Goal: Task Accomplishment & Management: Complete application form

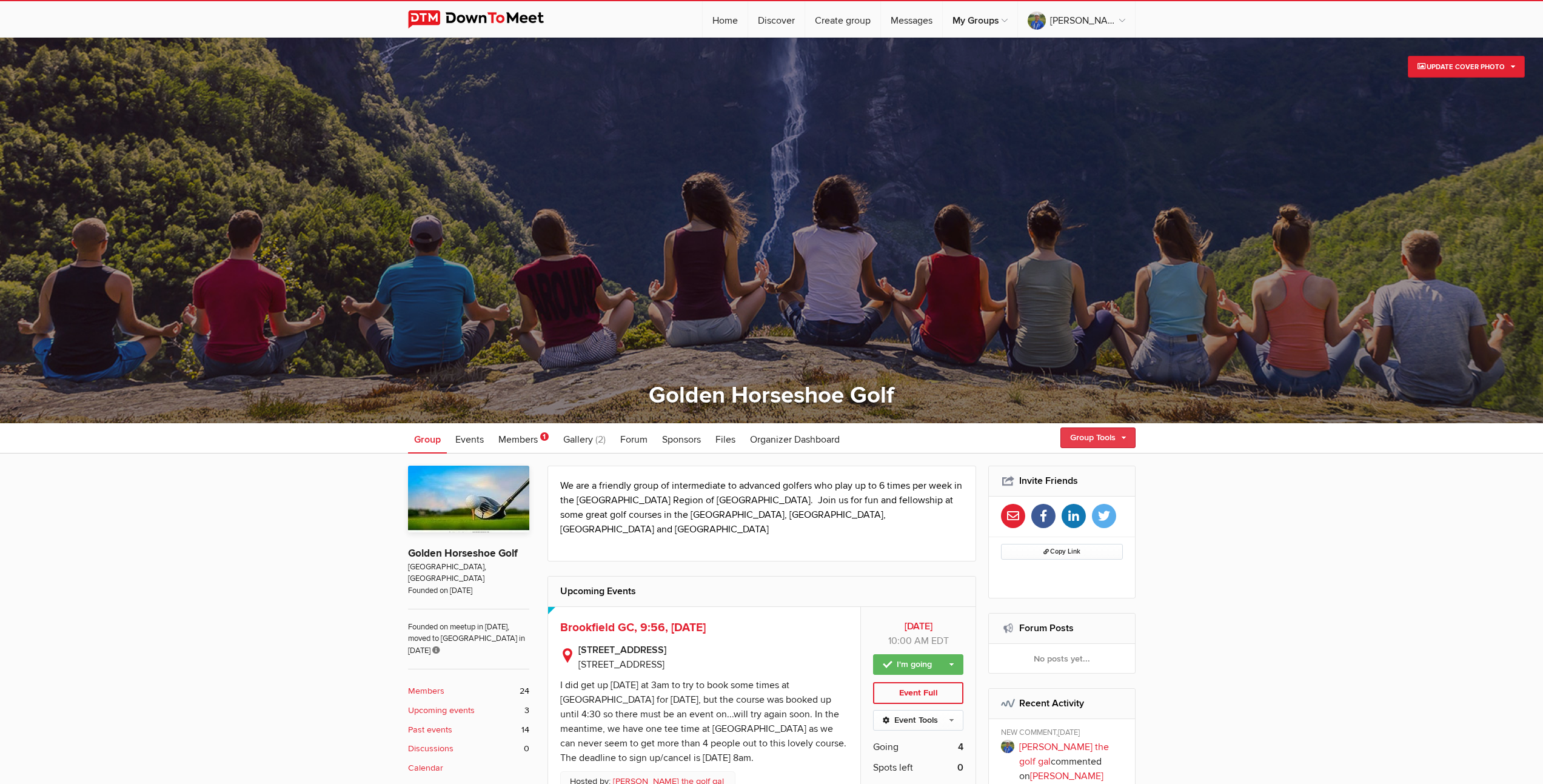
click at [1082, 439] on link "Group Tools" at bounding box center [1098, 437] width 75 height 20
click at [1067, 468] on link "Create Event" at bounding box center [1080, 463] width 109 height 18
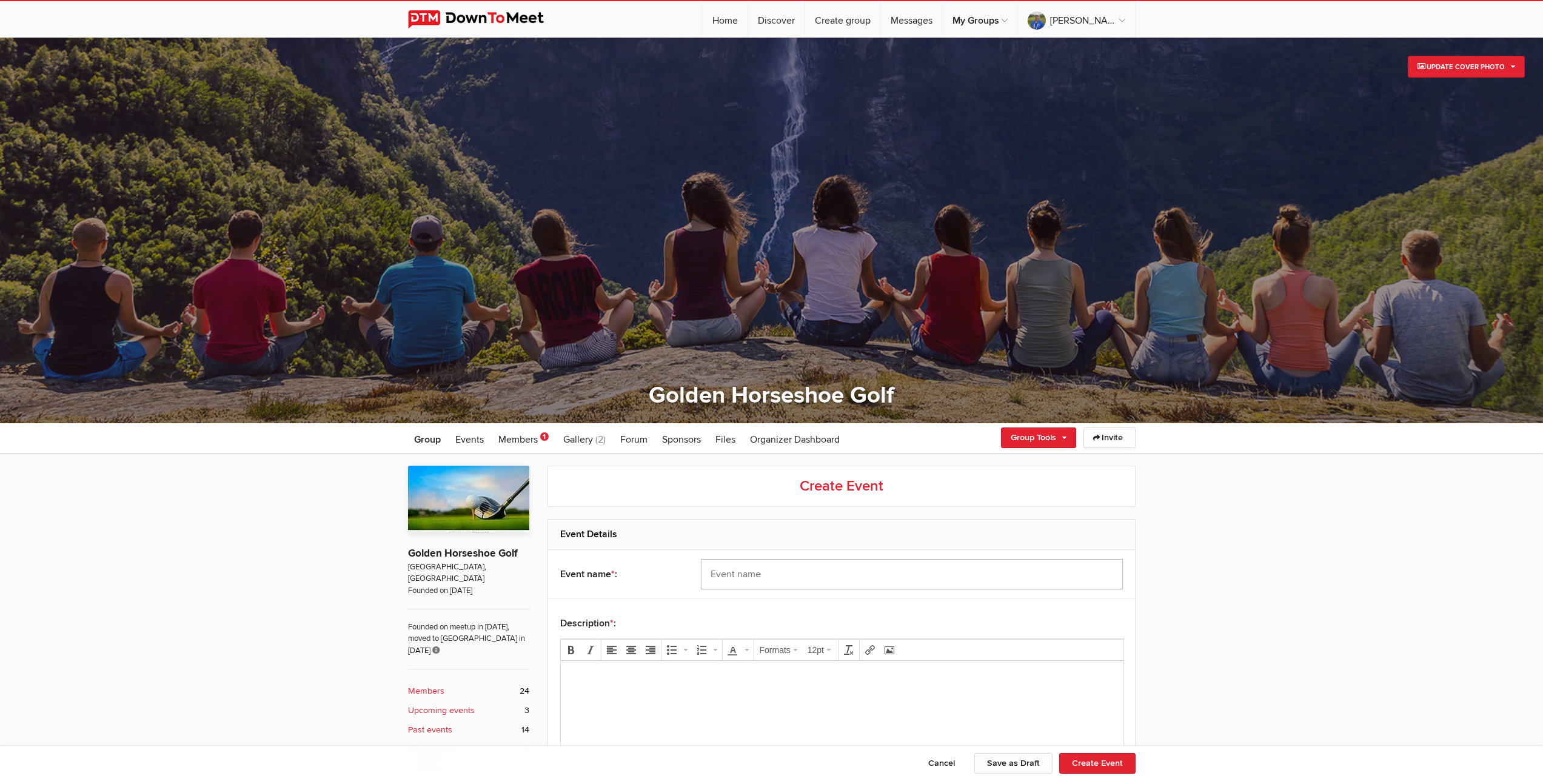
click at [791, 579] on input "text" at bounding box center [912, 574] width 422 height 30
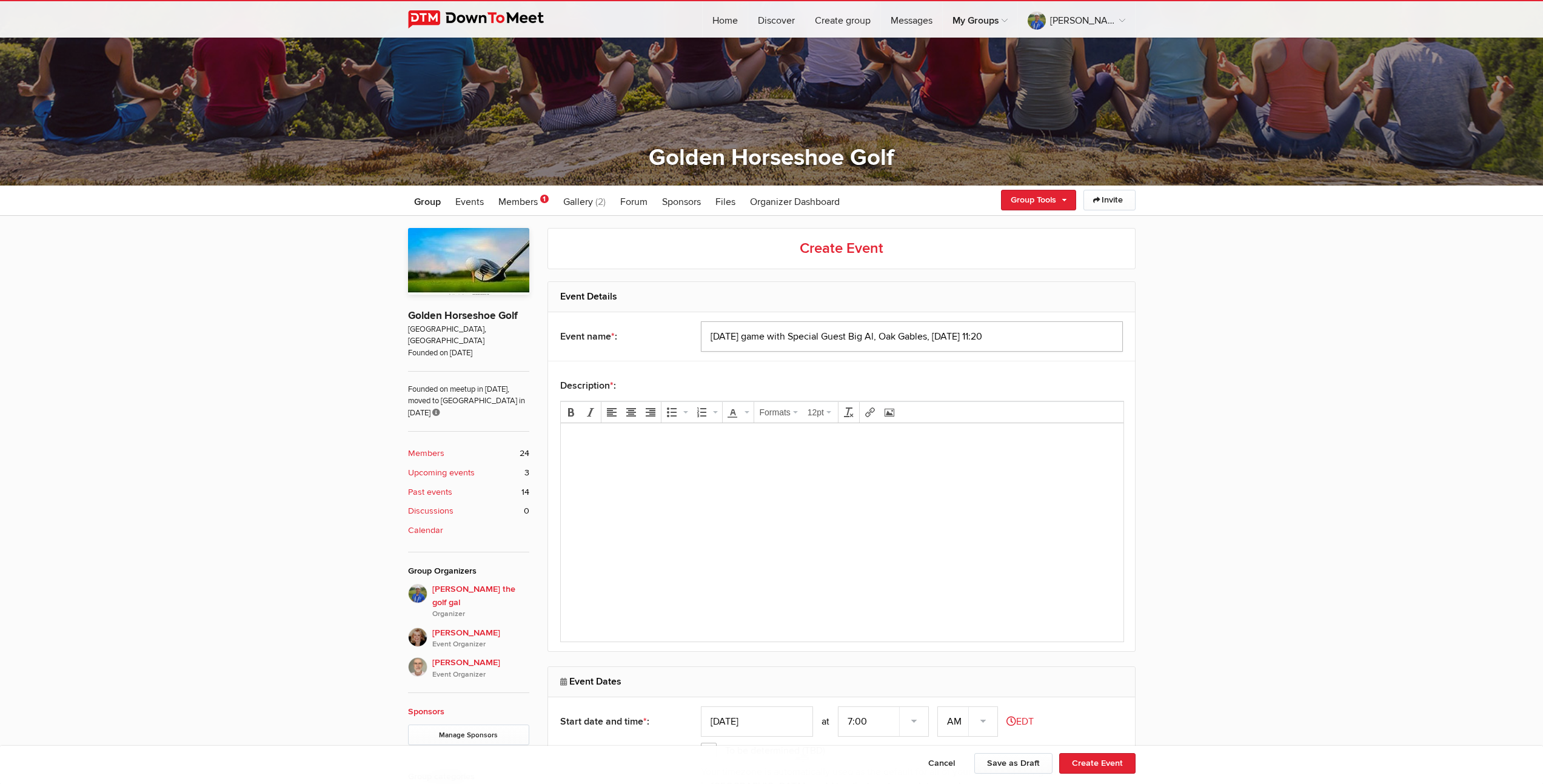
scroll to position [483, 0]
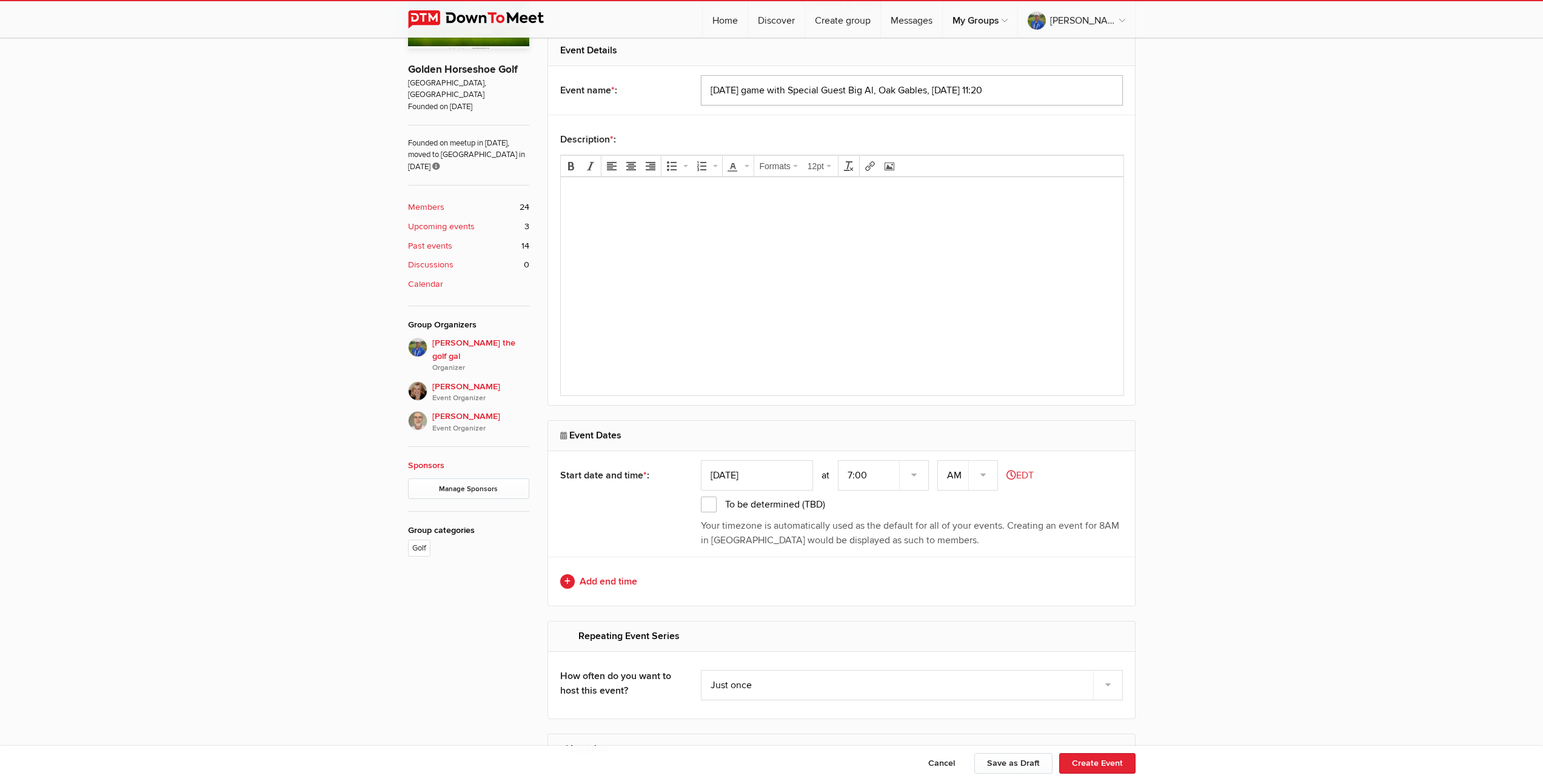
type input "[DATE] game with Special Guest Big Al, Oak Gables, [DATE] 11:20"
click at [748, 472] on input "Sep 13, 2025" at bounding box center [757, 475] width 112 height 30
type input "Sep 19, 2025"
click at [847, 474] on select "7:00 7:15 7:30 7:45 8:00 8:15 8:30 8:45 9:00 9:15 9:30 9:45 10:00 10:15 10:30 1…" at bounding box center [883, 475] width 91 height 30
select select "11:15:00"
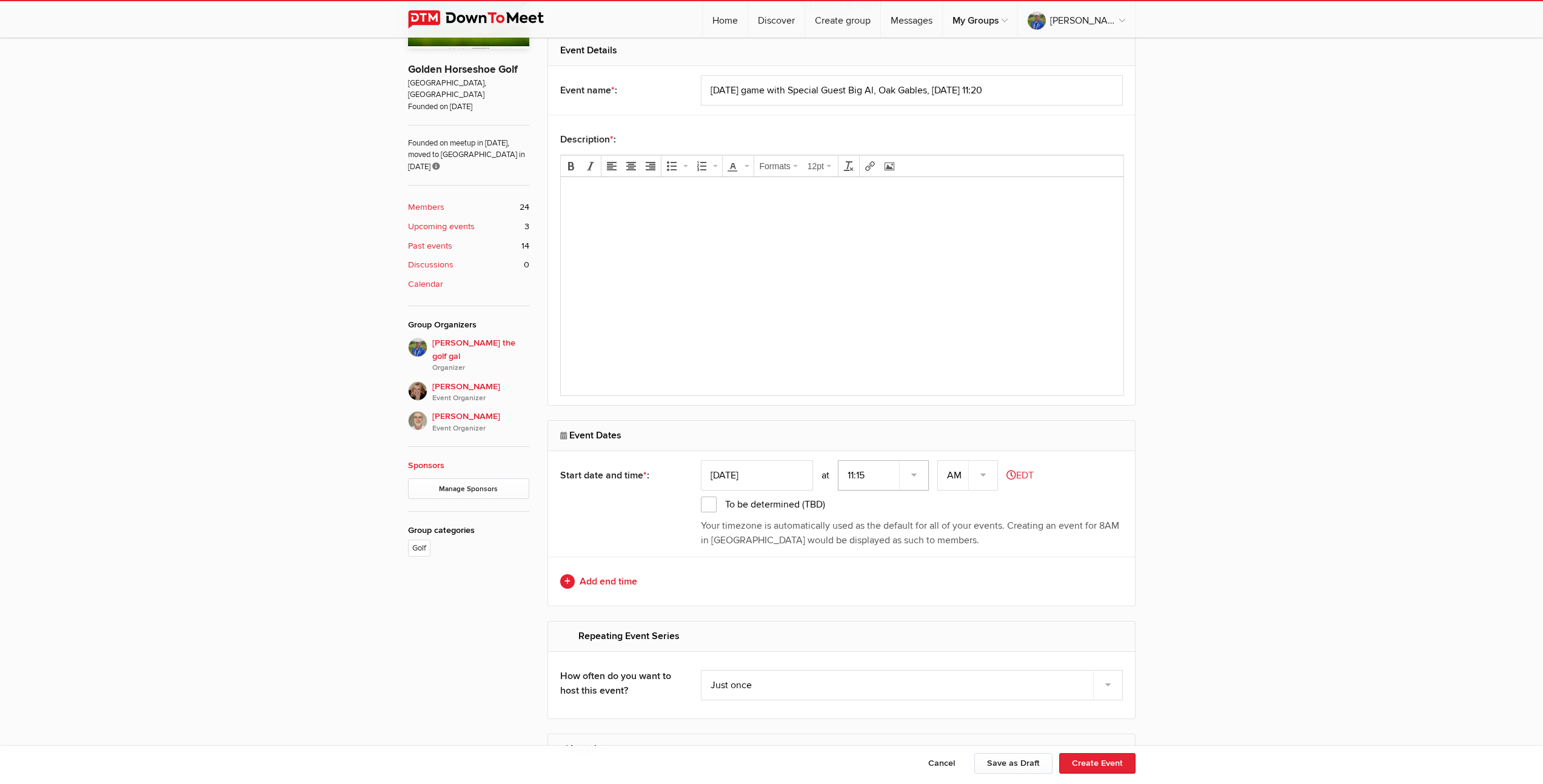
click at [839, 460] on select "7:00 7:15 7:30 7:45 8:00 8:15 8:30 8:45 9:00 9:15 9:30 9:45 10:00 10:15 10:30 1…" at bounding box center [883, 475] width 91 height 30
click at [614, 581] on link "Add end time" at bounding box center [841, 581] width 563 height 14
click at [747, 583] on input "text" at bounding box center [757, 581] width 112 height 30
type input "Sep 19, 2025"
click at [866, 584] on select "7:00 7:15 7:30 7:45 8:00 8:15 8:30 8:45 9:00 9:15 9:30 9:45 10:00 10:15 10:30 1…" at bounding box center [883, 581] width 91 height 30
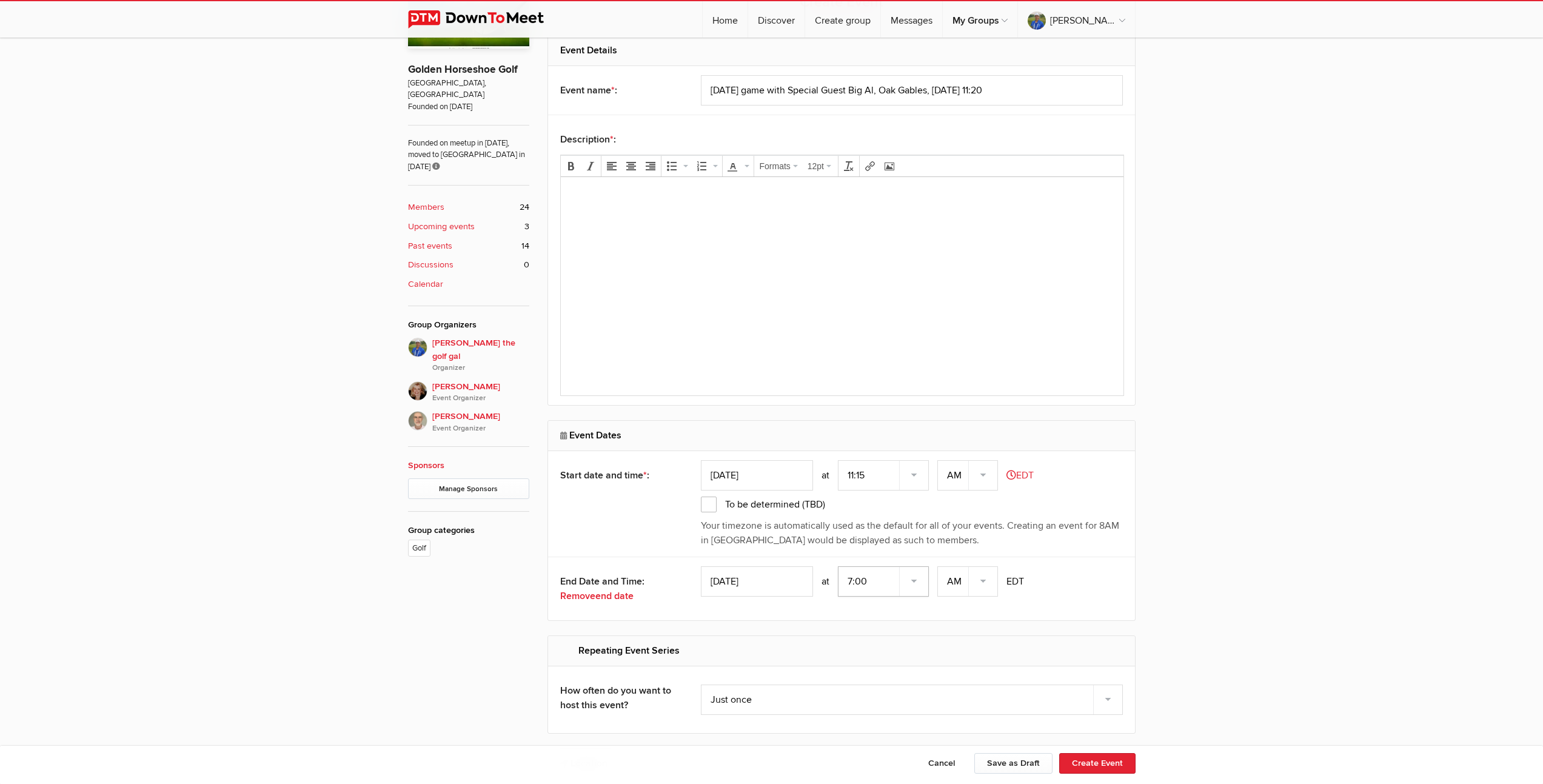
select select "3:00:00"
click at [839, 566] on select "7:00 7:15 7:30 7:45 8:00 8:15 8:30 8:45 9:00 9:15 9:30 9:45 10:00 10:15 10:30 1…" at bounding box center [883, 581] width 91 height 30
click at [986, 581] on select "AM PM" at bounding box center [967, 581] width 60 height 30
select select "PM"
click at [939, 566] on select "AM PM" at bounding box center [967, 581] width 60 height 30
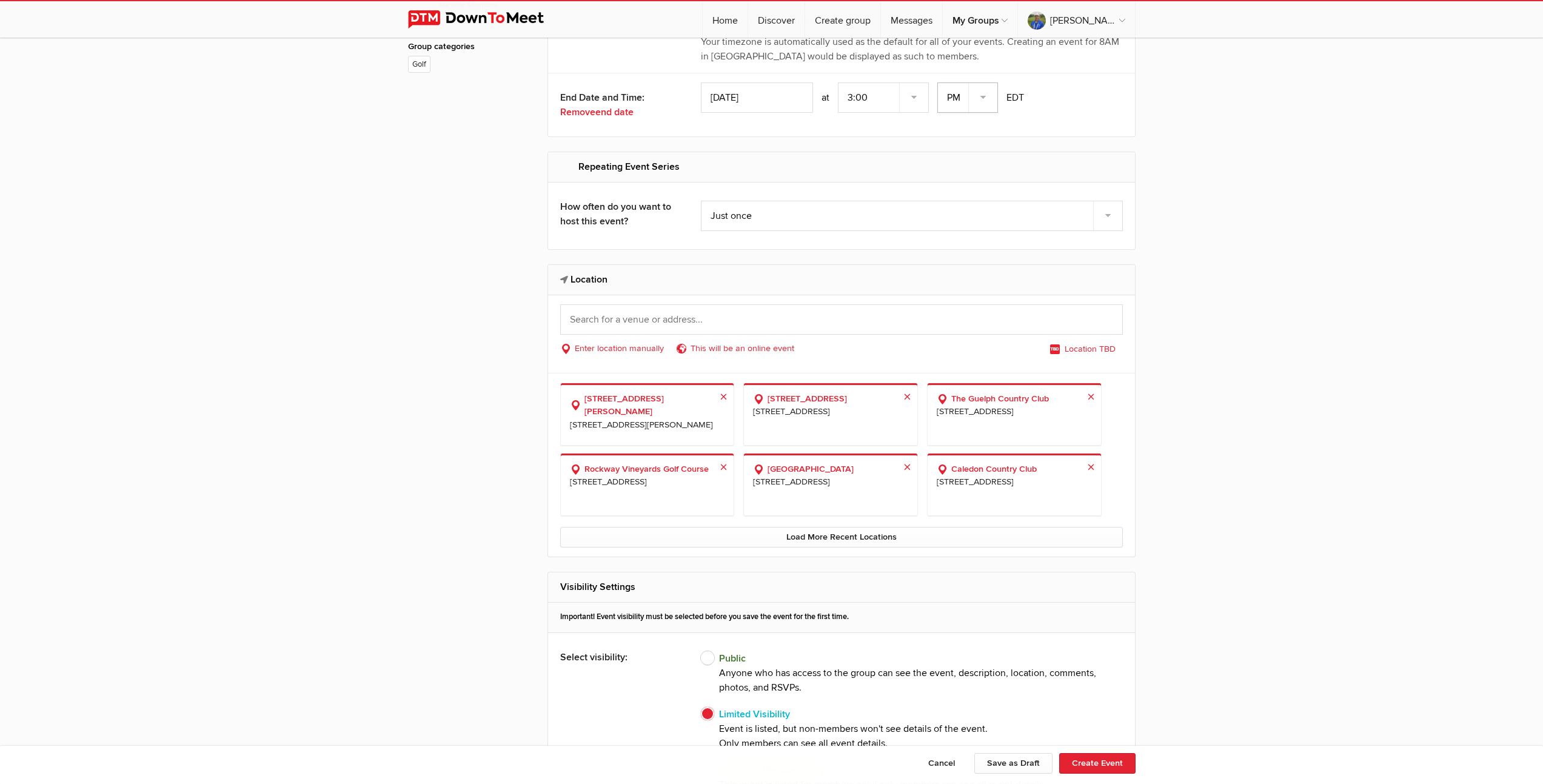
scroll to position [973, 0]
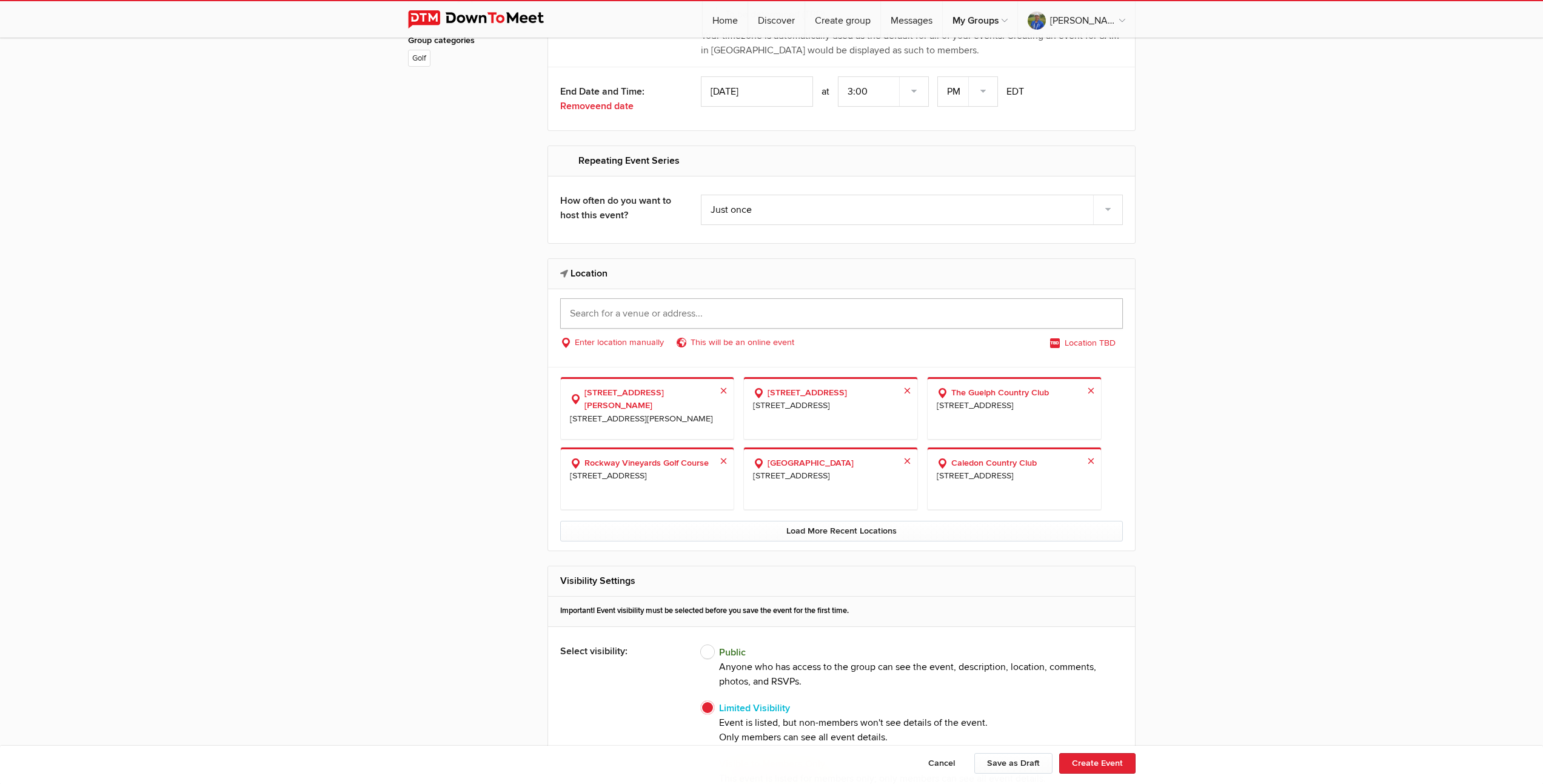
click at [635, 320] on input "text" at bounding box center [841, 313] width 563 height 30
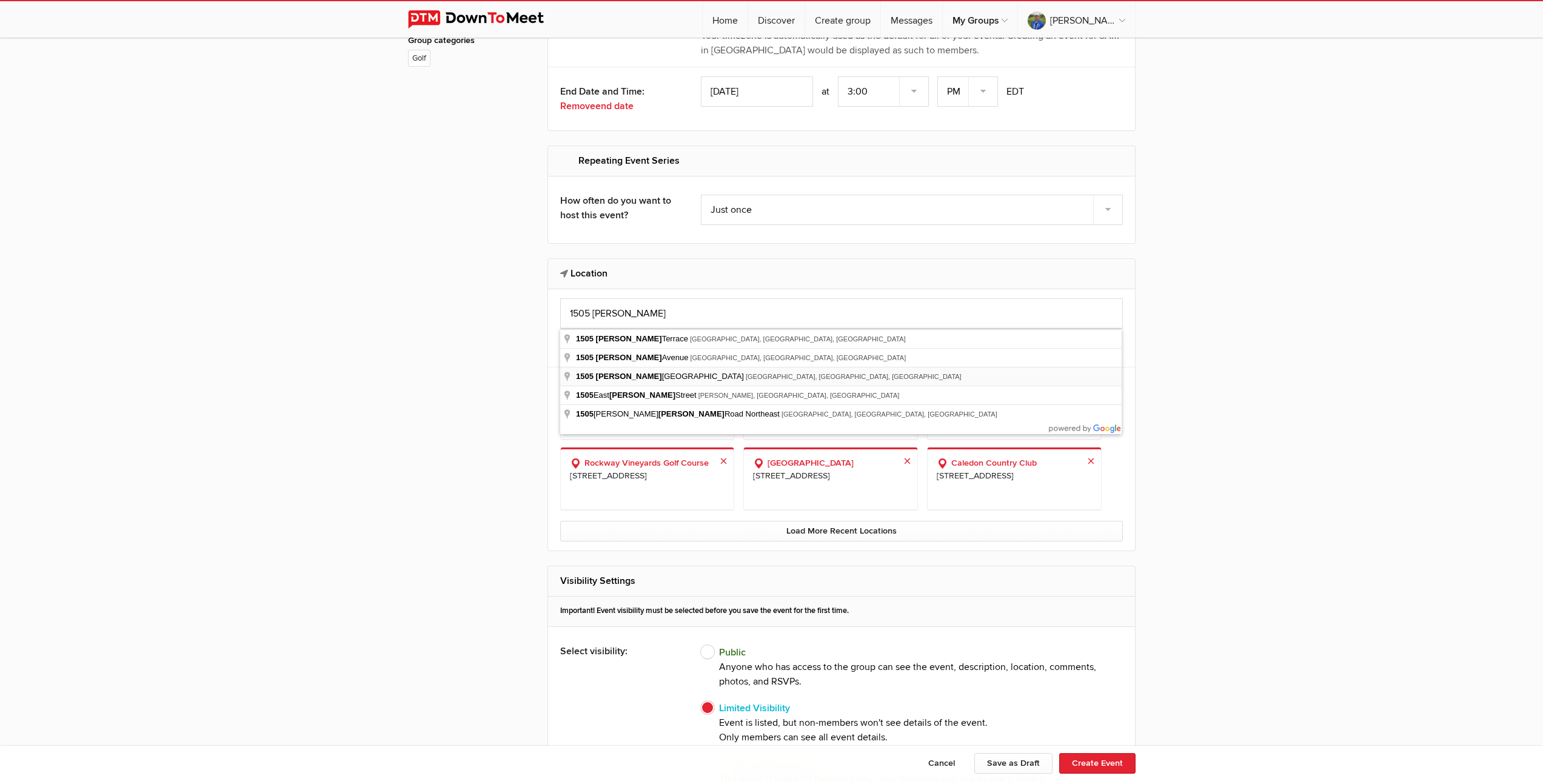
type input "1505 Wilson Street West, Hamilton, ON, Canada"
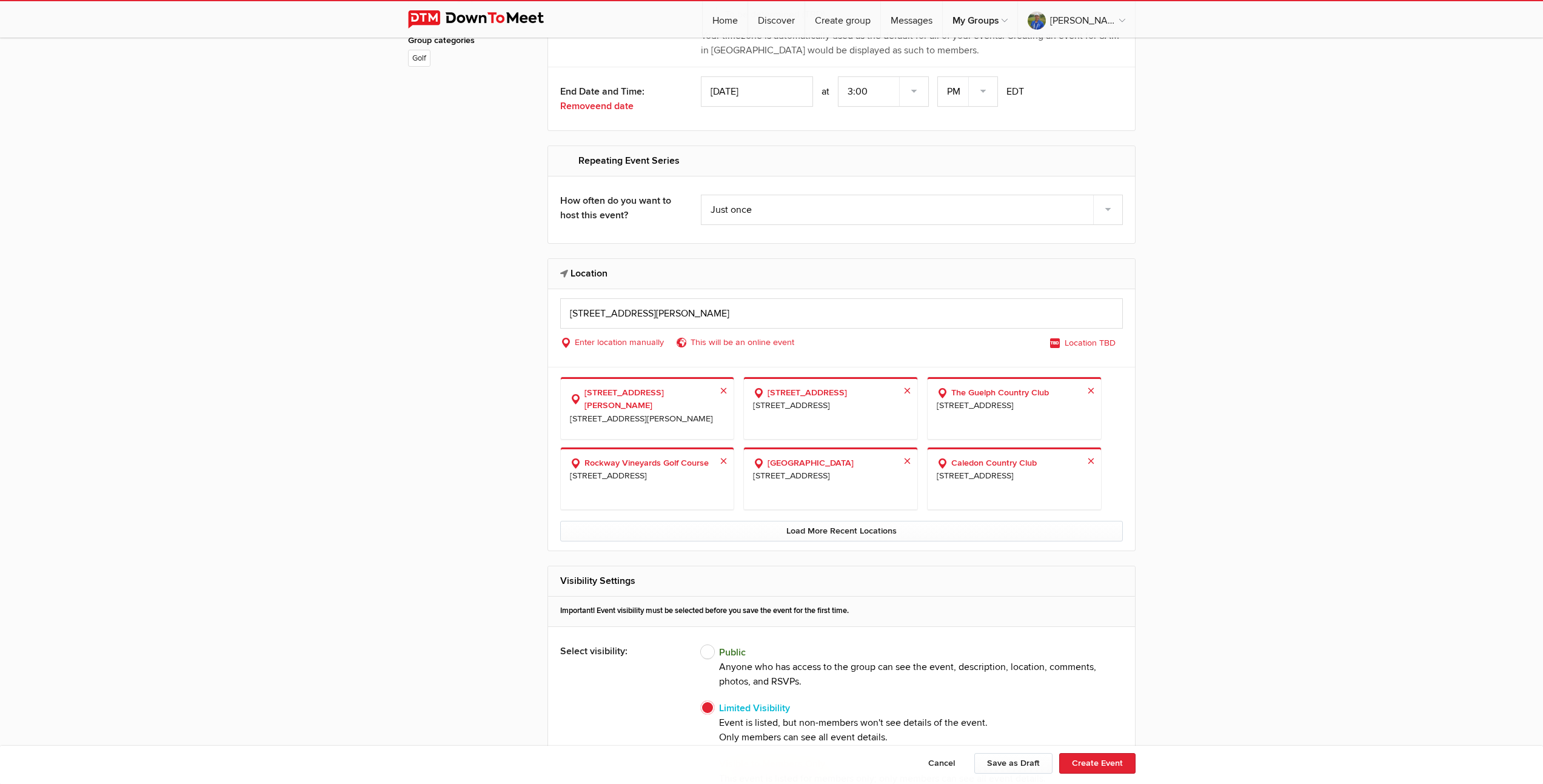
select select "Canada"
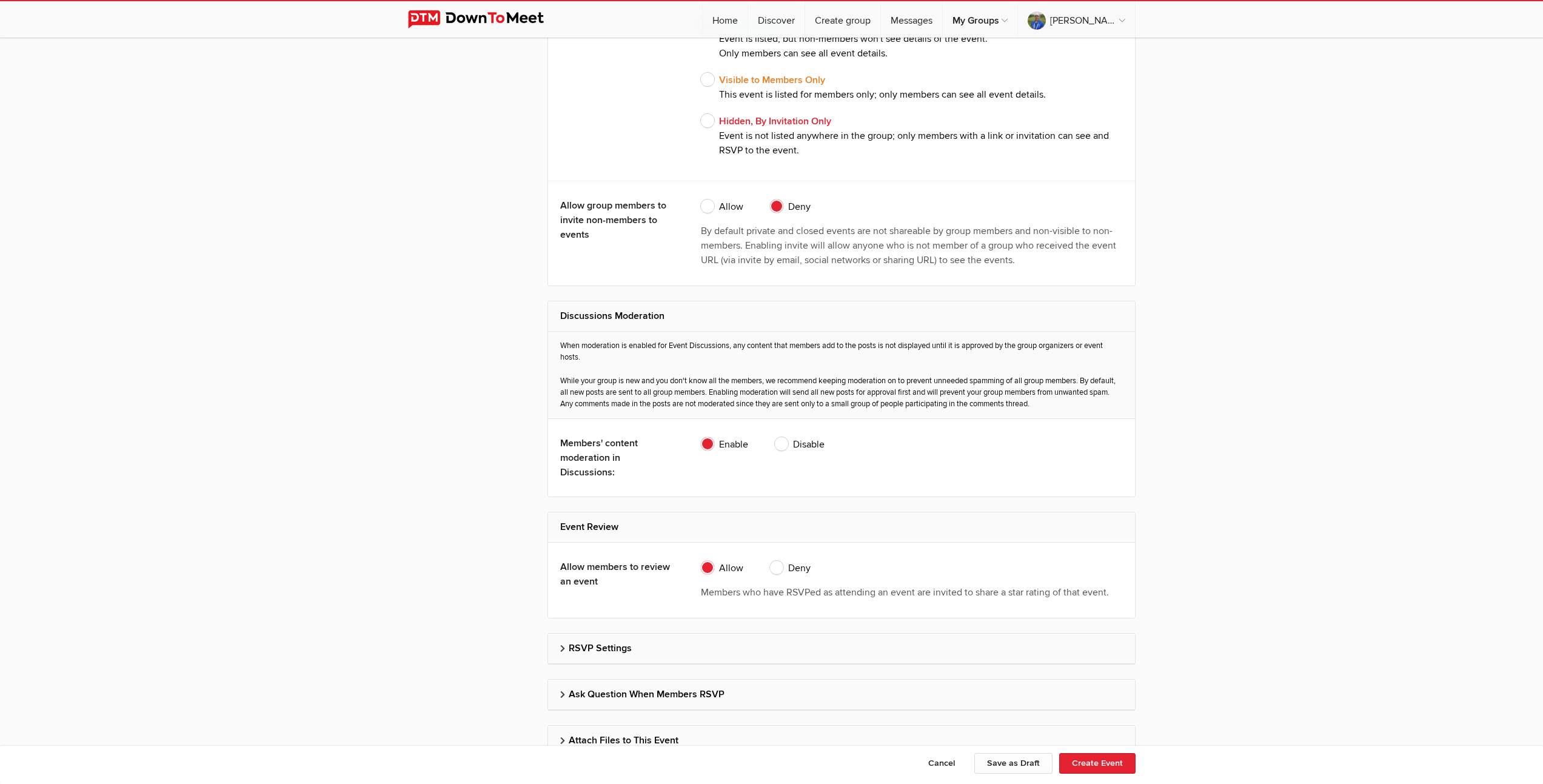
scroll to position [2238, 0]
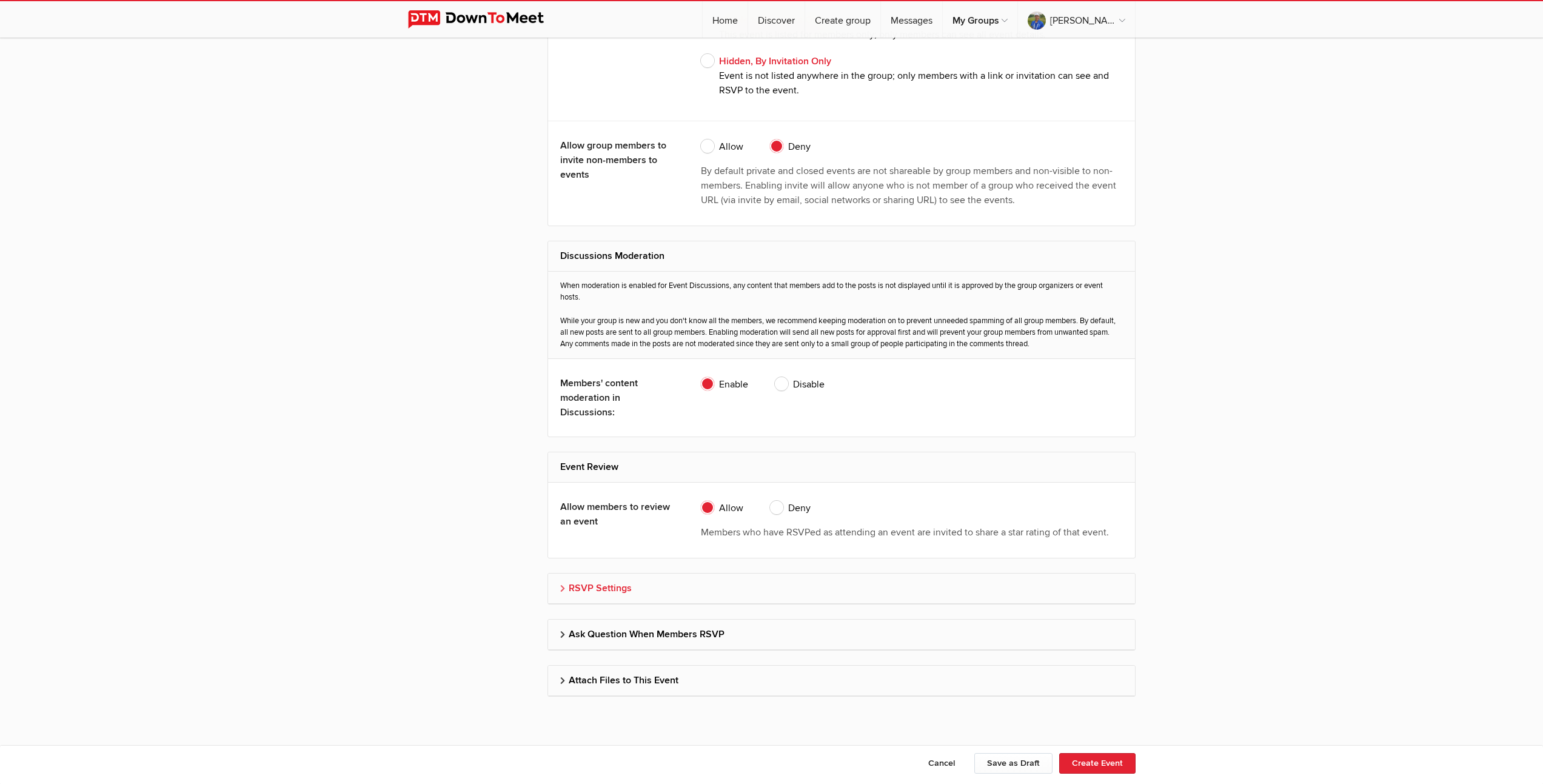
click at [607, 586] on h2 "RSVP Settings" at bounding box center [841, 587] width 563 height 29
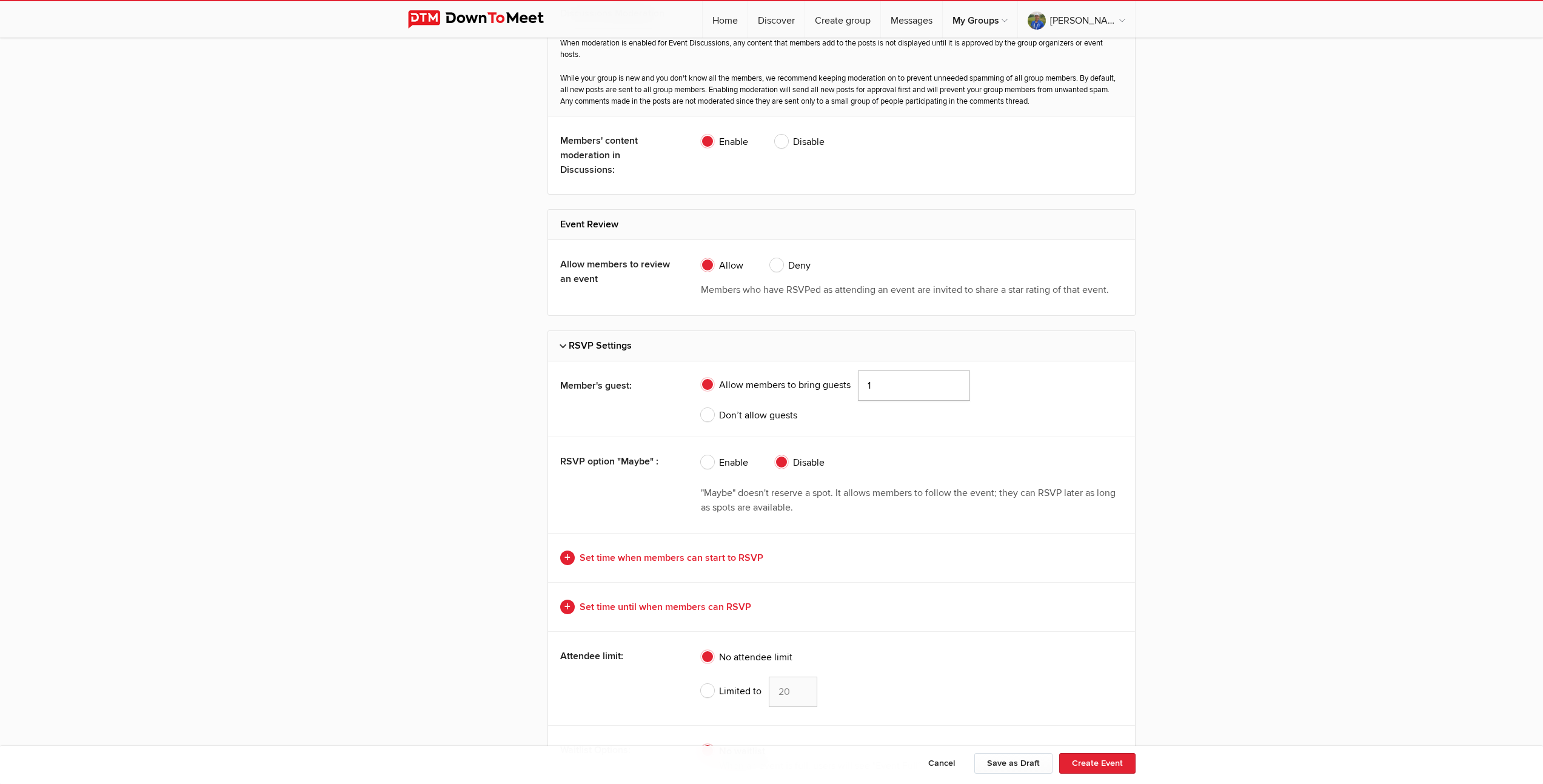
type input "1"
click at [960, 386] on input "1" at bounding box center [914, 386] width 112 height 30
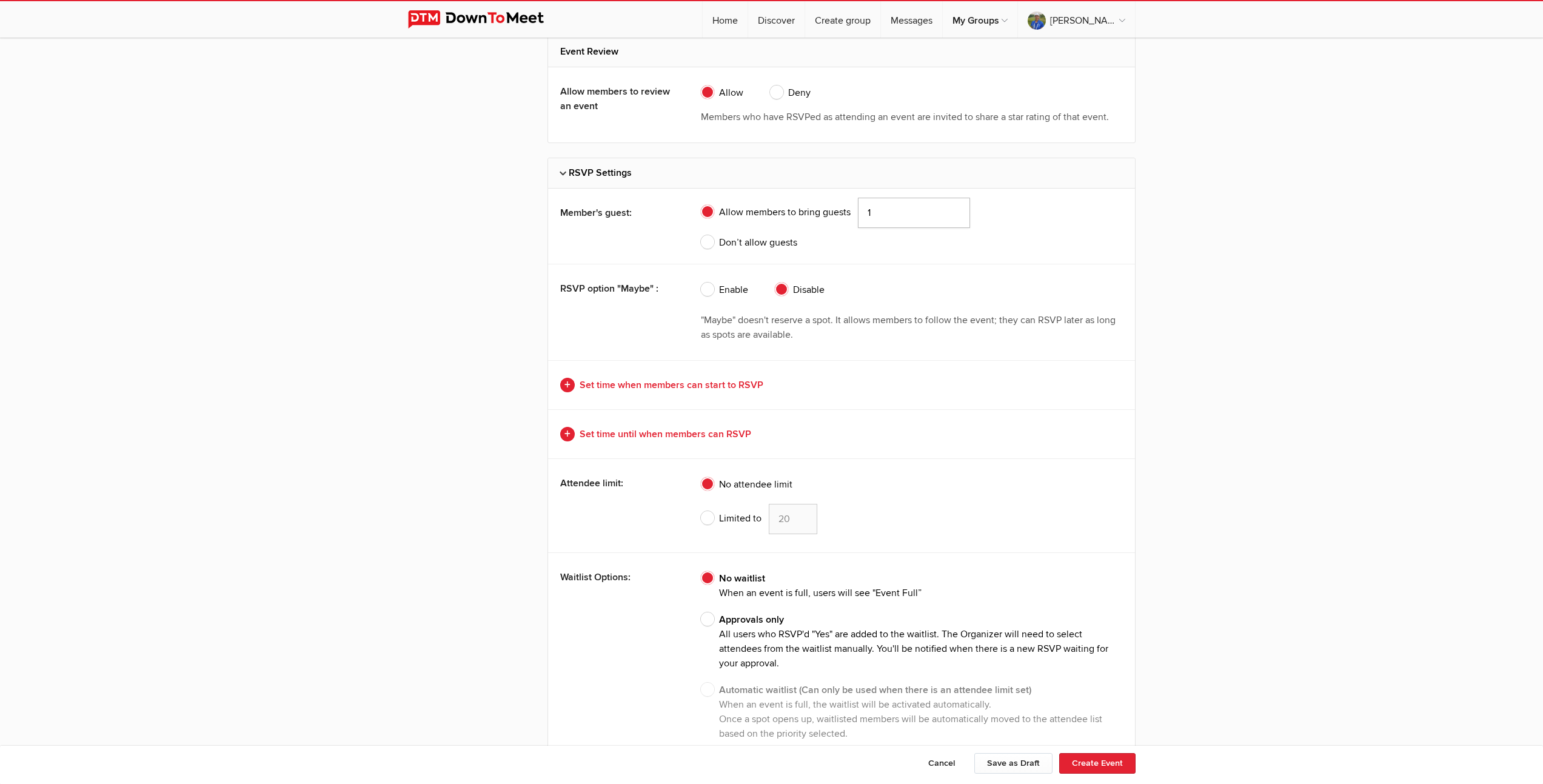
scroll to position [2667, 0]
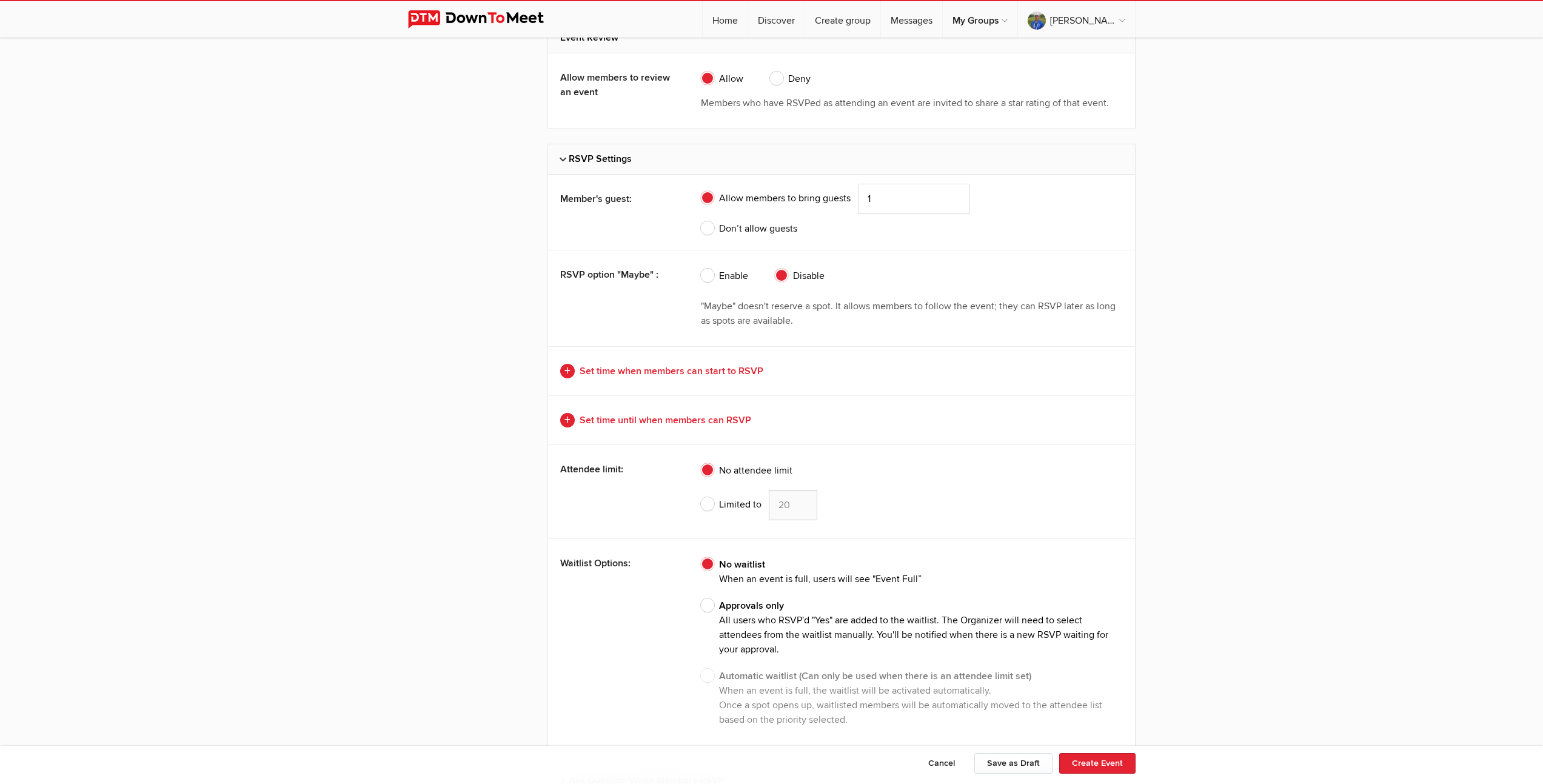
click at [705, 502] on span "Limited to" at bounding box center [731, 504] width 60 height 14
click at [701, 490] on input "Limited to 20" at bounding box center [700, 489] width 1 height 1
radio input "true"
click at [801, 507] on input "19" at bounding box center [792, 505] width 49 height 30
click at [801, 507] on input "18" at bounding box center [792, 505] width 49 height 30
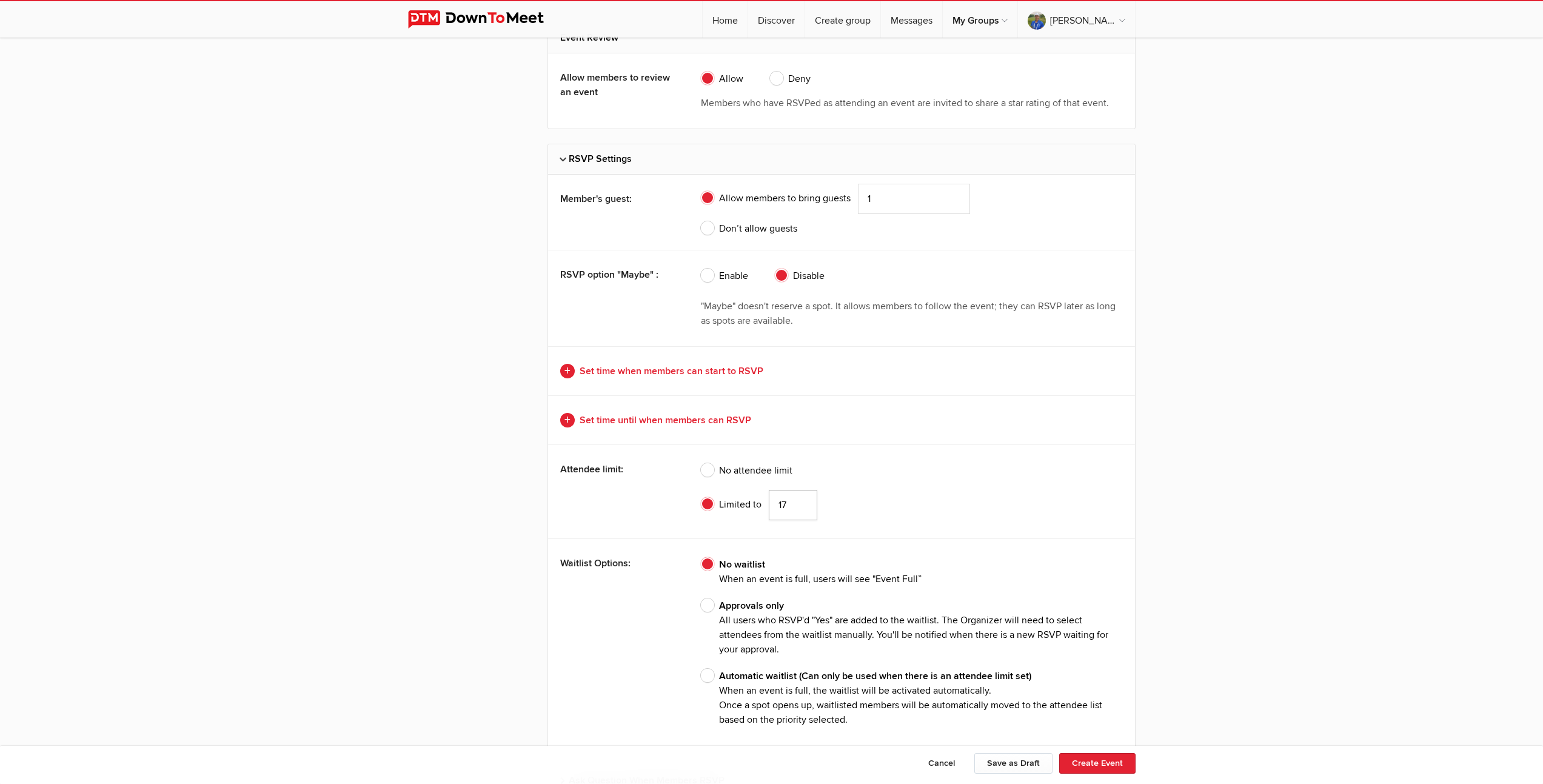
click at [801, 507] on input "17" at bounding box center [792, 505] width 49 height 30
click at [801, 507] on input "16" at bounding box center [792, 505] width 49 height 30
click at [801, 507] on input "15" at bounding box center [792, 505] width 49 height 30
click at [801, 507] on input "14" at bounding box center [792, 505] width 49 height 30
click at [801, 507] on input "13" at bounding box center [792, 505] width 49 height 30
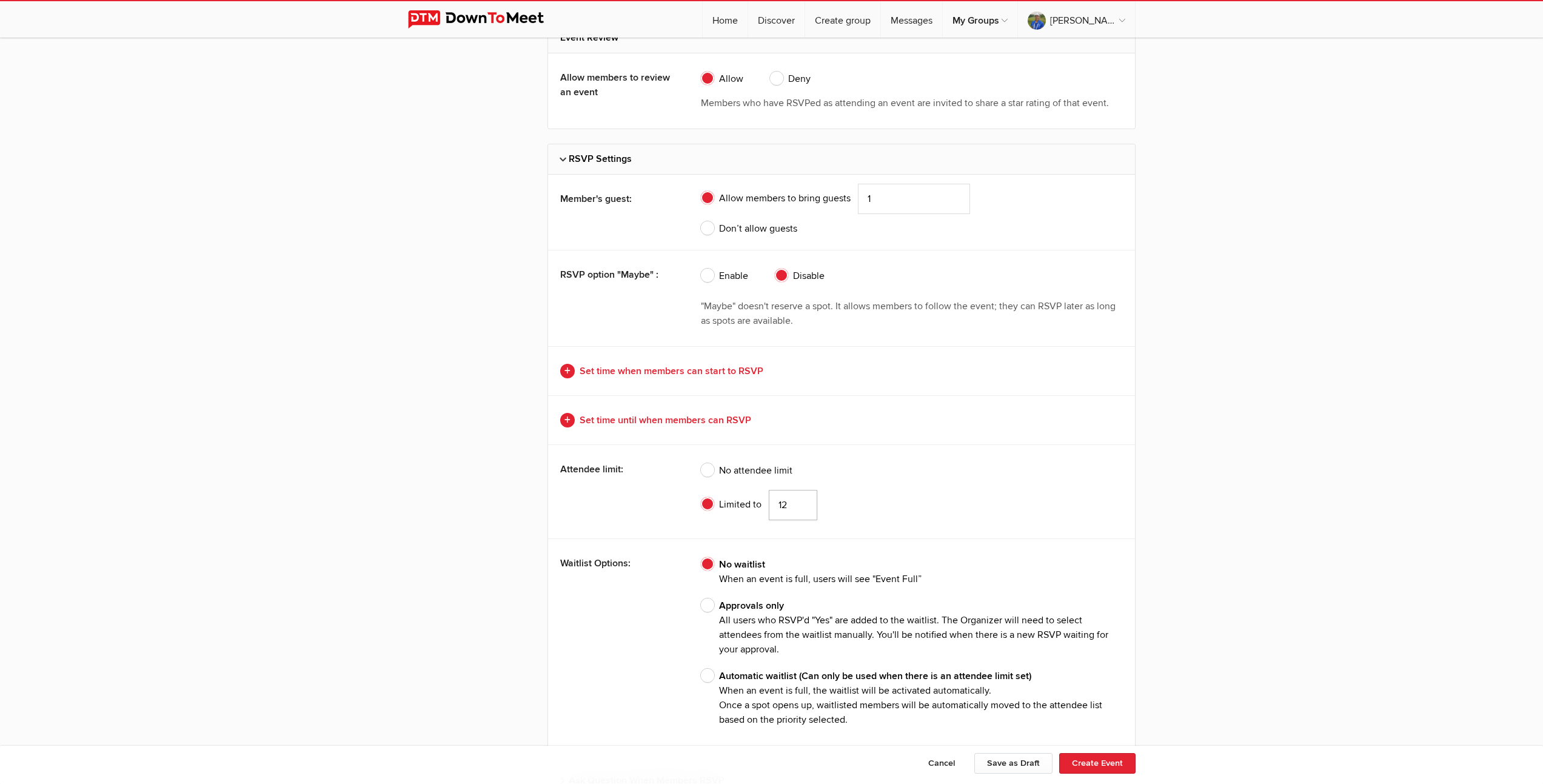
click at [801, 507] on input "12" at bounding box center [792, 505] width 49 height 30
click at [801, 507] on input "11" at bounding box center [792, 505] width 49 height 30
click at [801, 507] on input "10" at bounding box center [792, 505] width 49 height 30
click at [801, 507] on input "9" at bounding box center [792, 505] width 49 height 30
click at [801, 507] on input "8" at bounding box center [792, 505] width 49 height 30
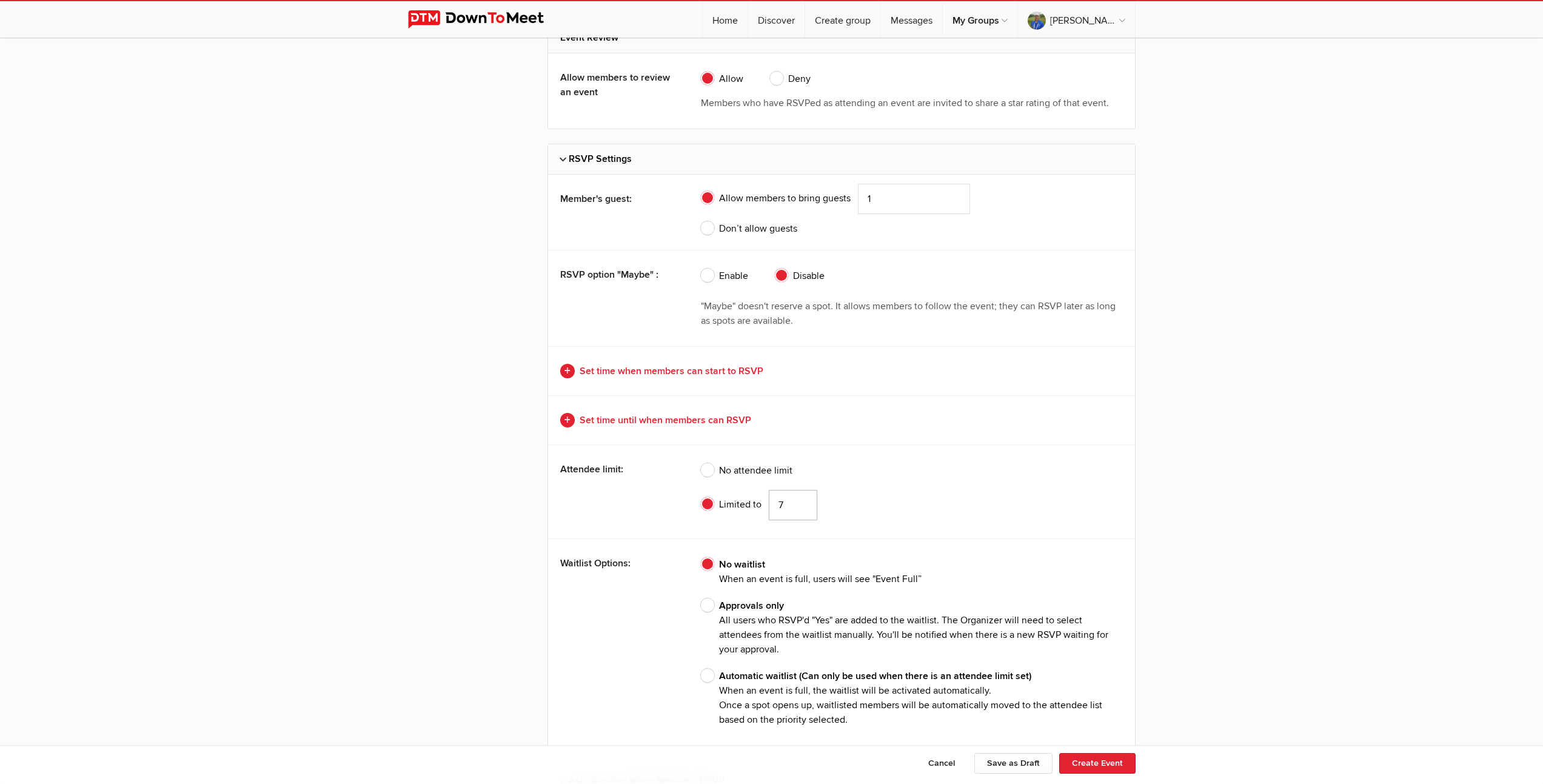
click at [801, 507] on input "7" at bounding box center [792, 505] width 49 height 30
click at [801, 507] on input "6" at bounding box center [792, 505] width 49 height 30
click at [801, 507] on input "5" at bounding box center [792, 505] width 49 height 30
type input "4"
click at [801, 507] on input "4" at bounding box center [792, 505] width 49 height 30
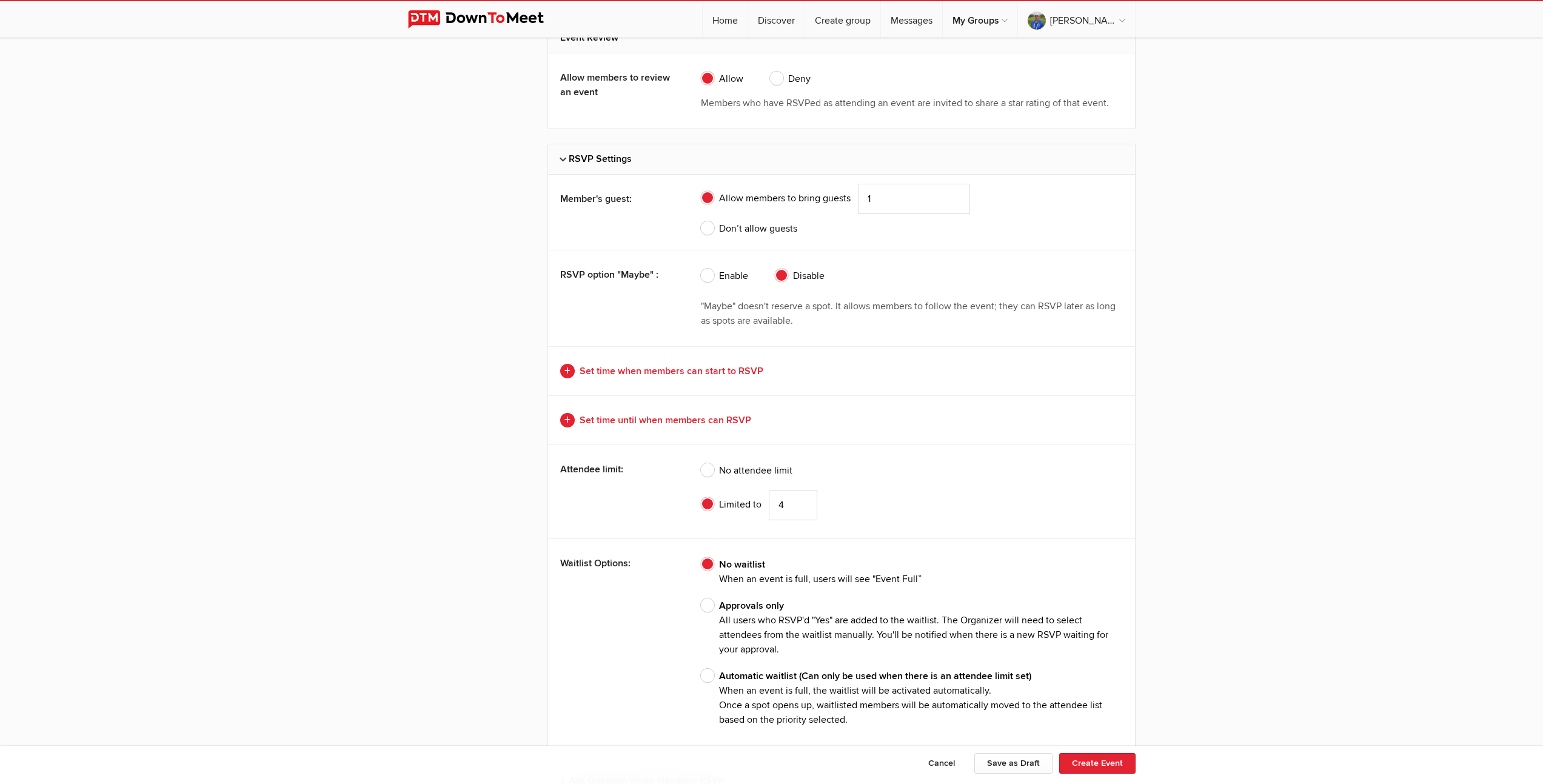
click at [710, 603] on span "Approvals only All users who RSVP'd "Yes" are added to the waitlist. The Organi…" at bounding box center [912, 627] width 422 height 59
click at [701, 598] on input "Approvals only All users who RSVP'd "Yes" are added to the waitlist. The Organi…" at bounding box center [700, 598] width 1 height 1
radio input "true"
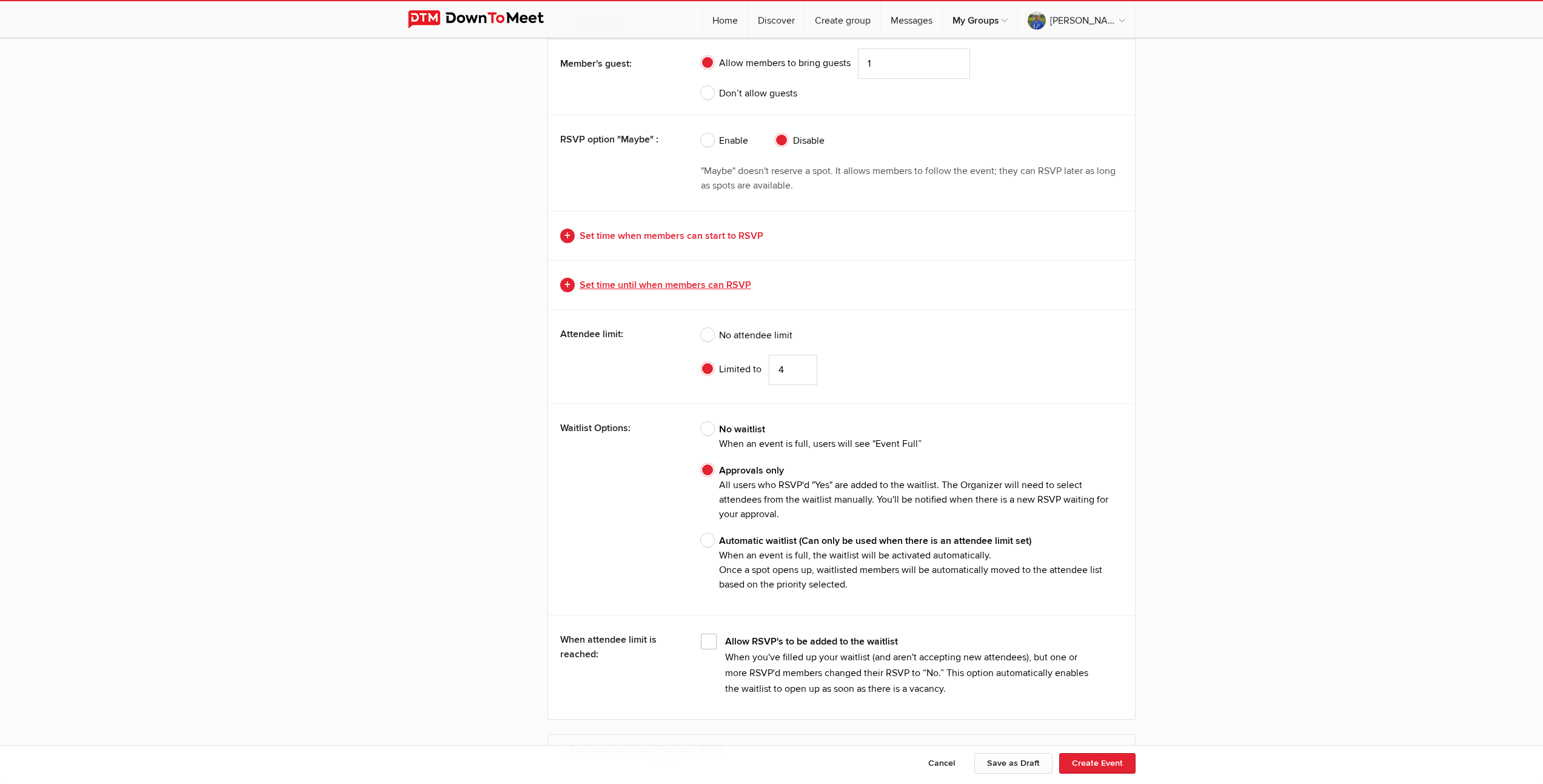
scroll to position [2918, 0]
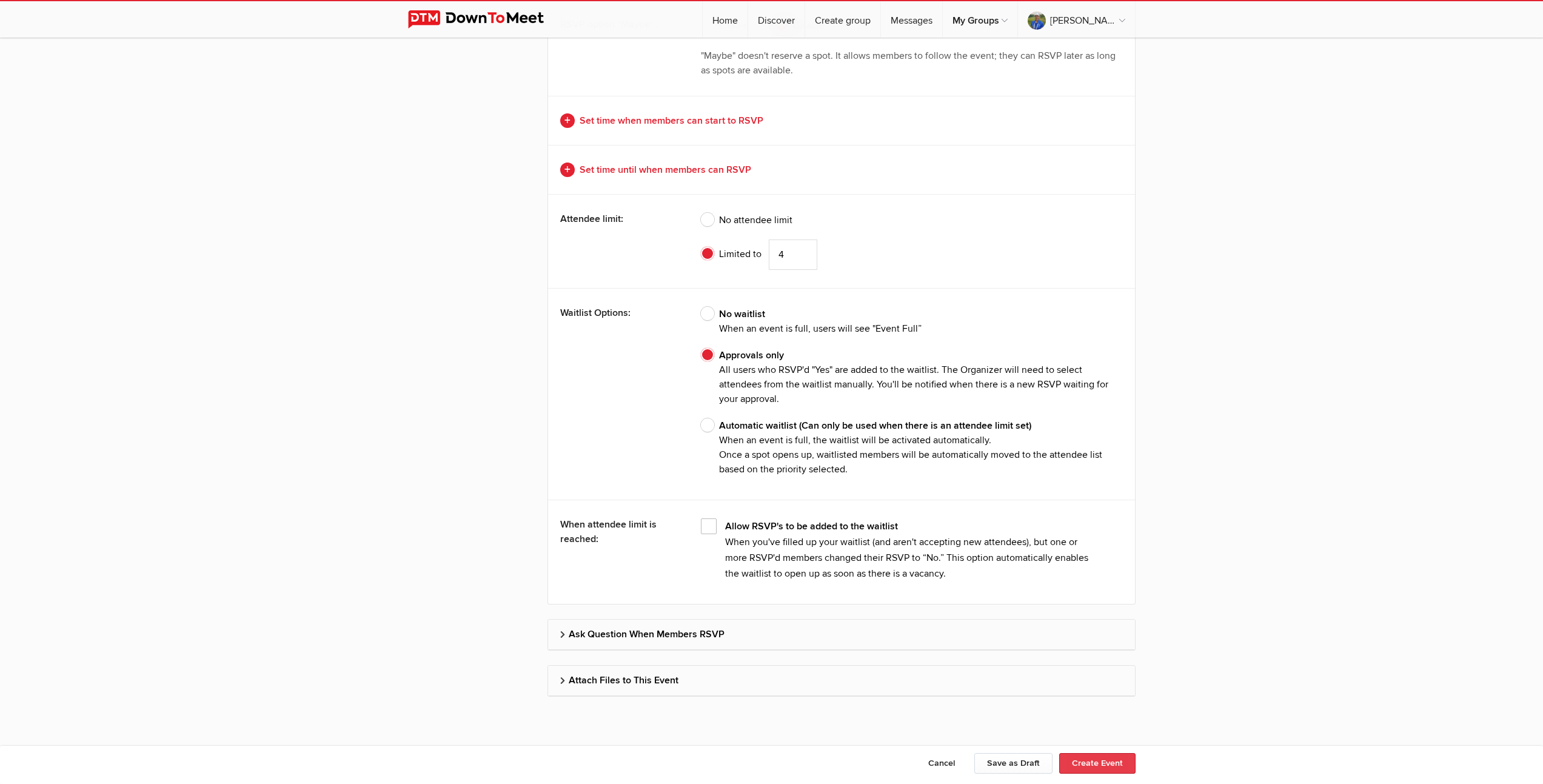
click at [1090, 765] on button "Create Event" at bounding box center [1098, 763] width 76 height 20
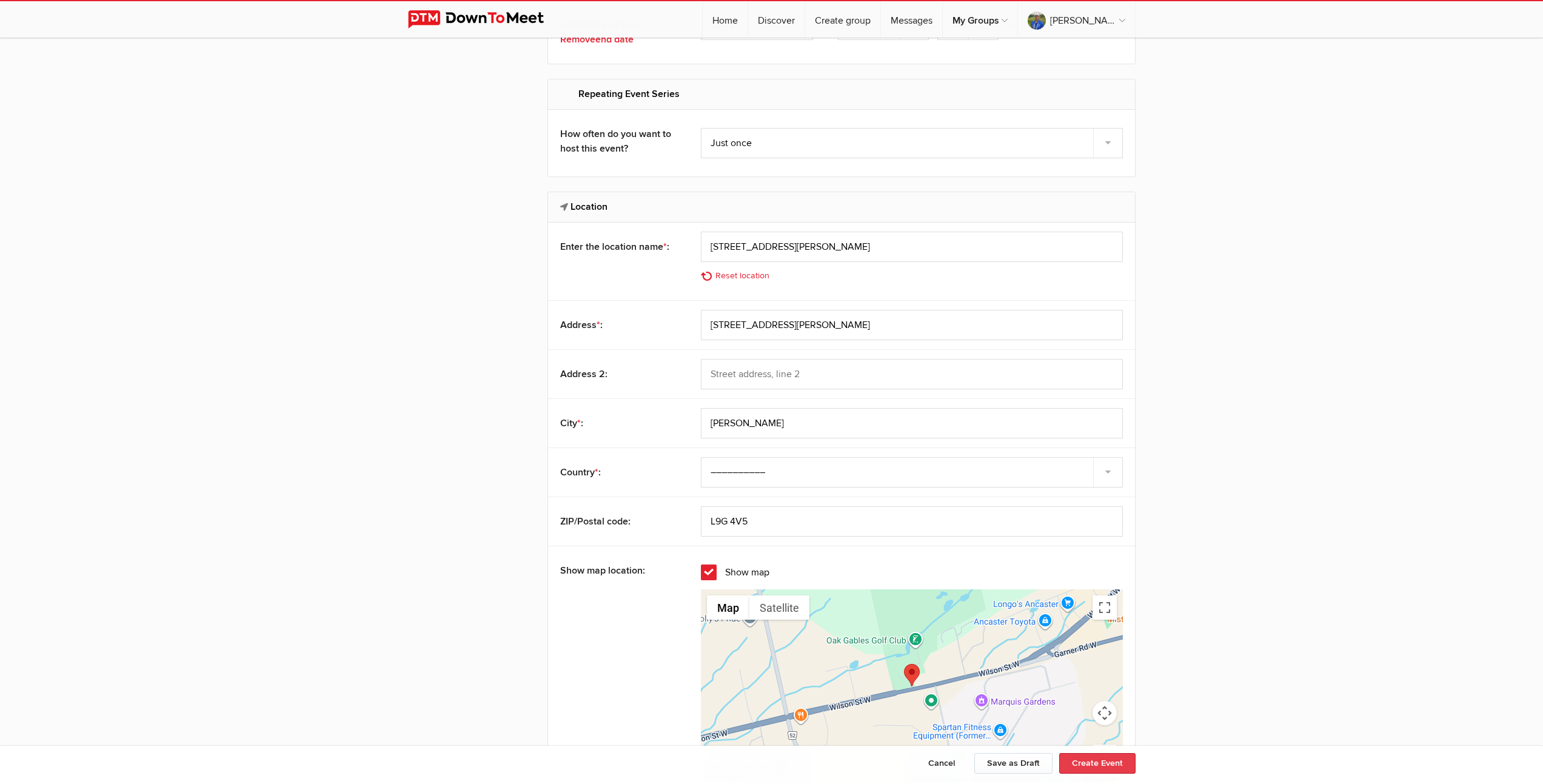
scroll to position [584, 0]
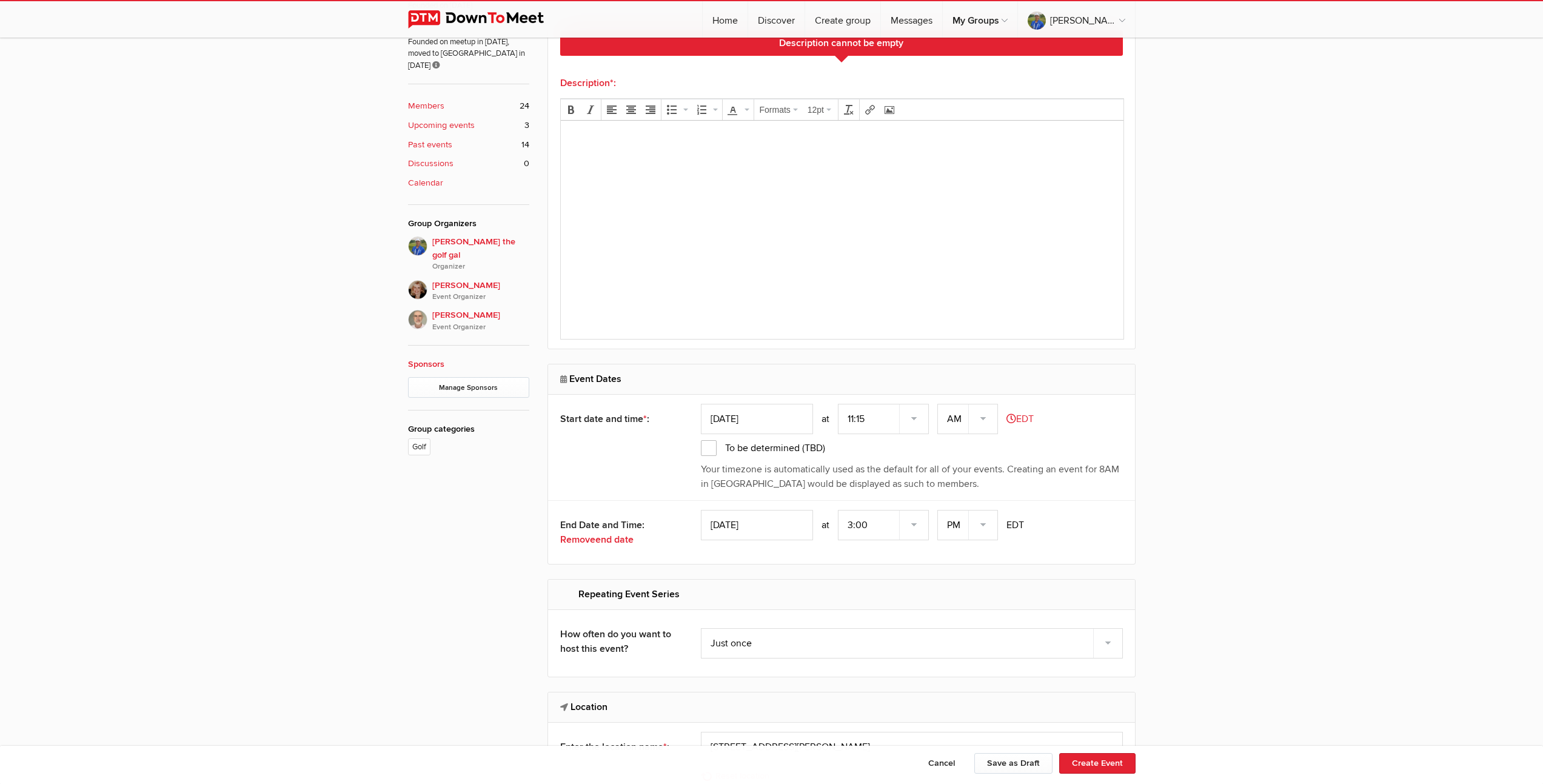
click at [748, 190] on html at bounding box center [841, 155] width 563 height 69
click at [1107, 761] on button "Create Event" at bounding box center [1098, 763] width 76 height 20
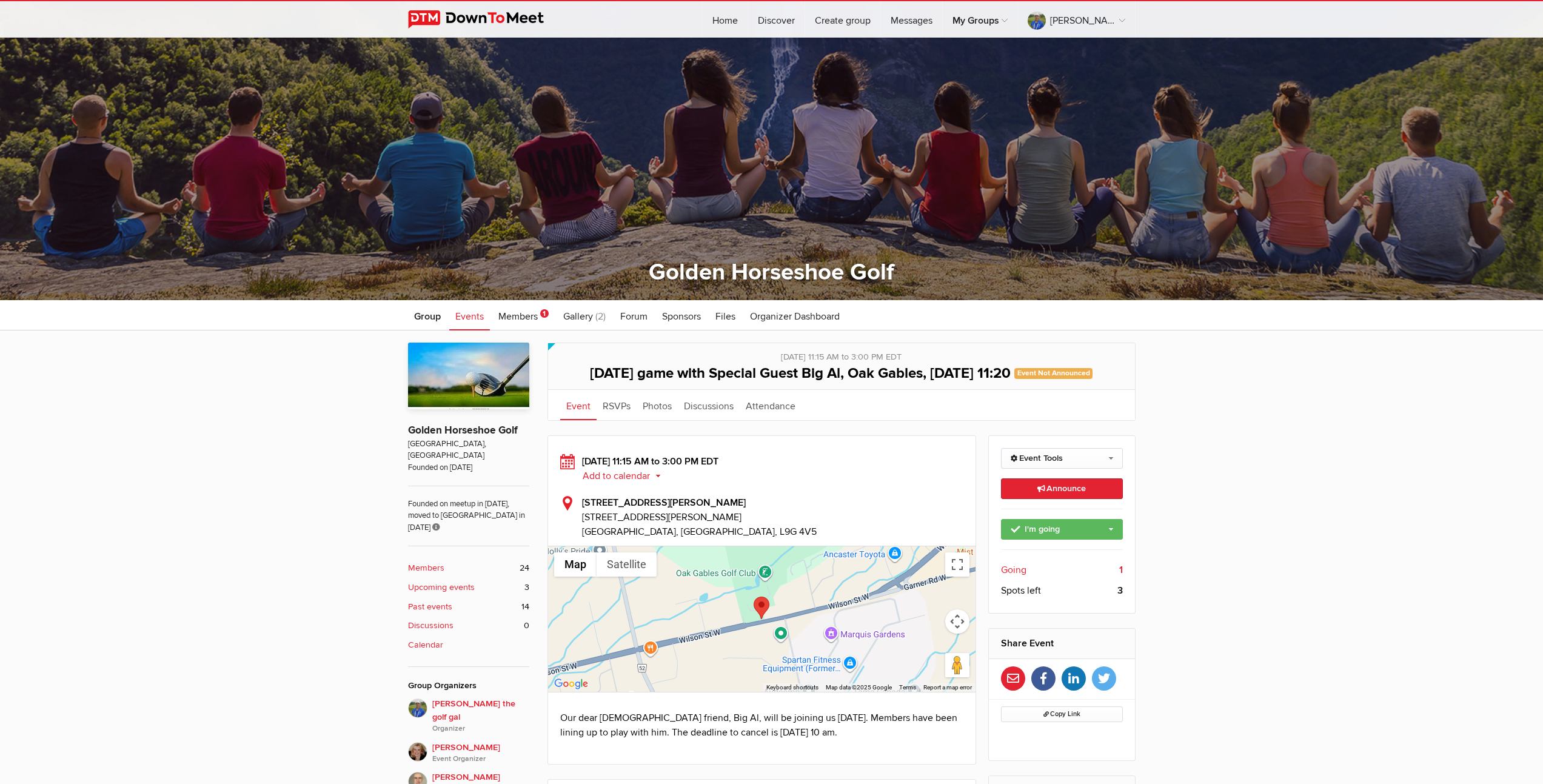
scroll to position [247, 0]
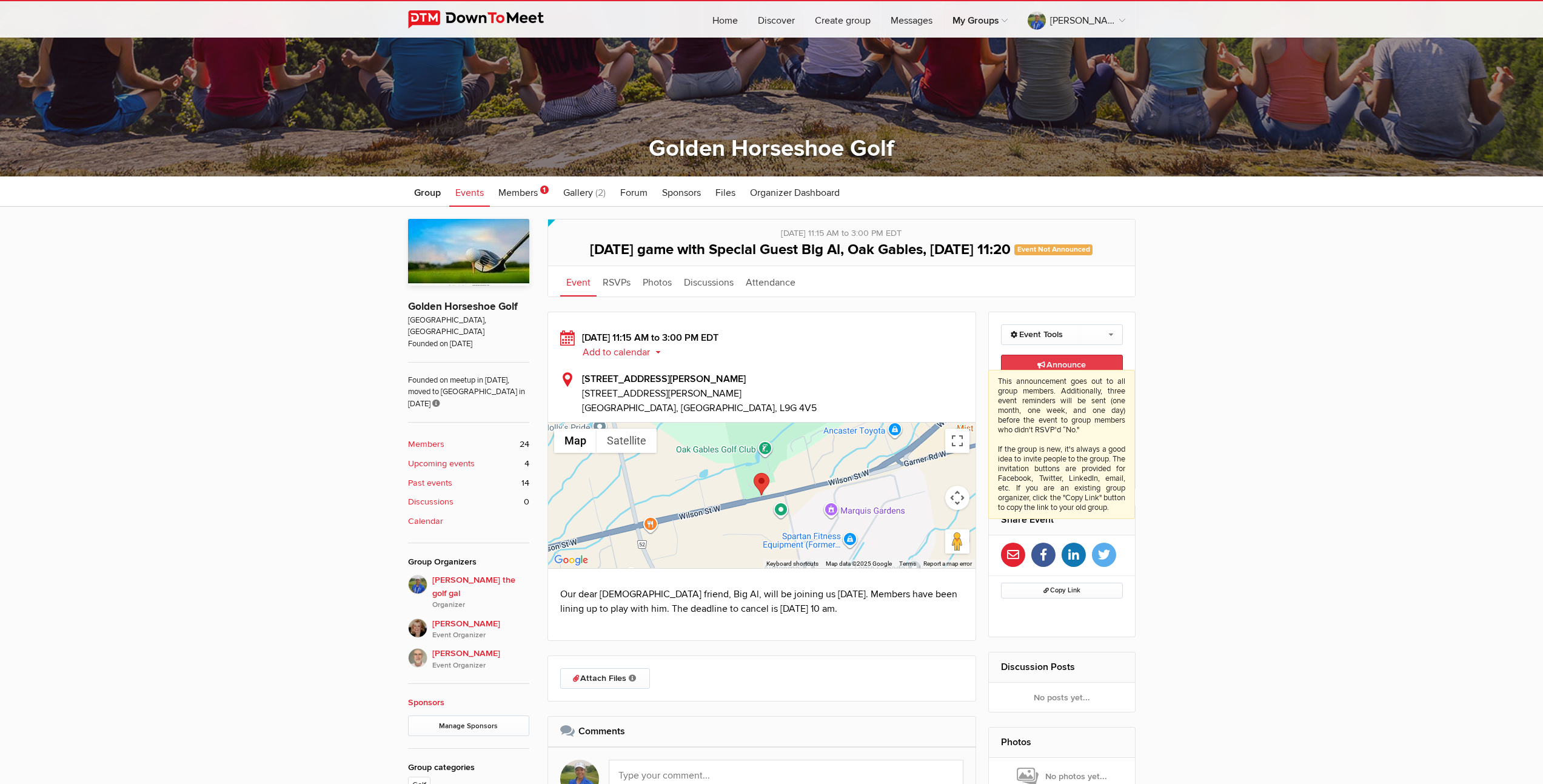
click at [1066, 370] on span "Announce This announcement goes out to all group members. Additionally, three e…" at bounding box center [1061, 365] width 49 height 11
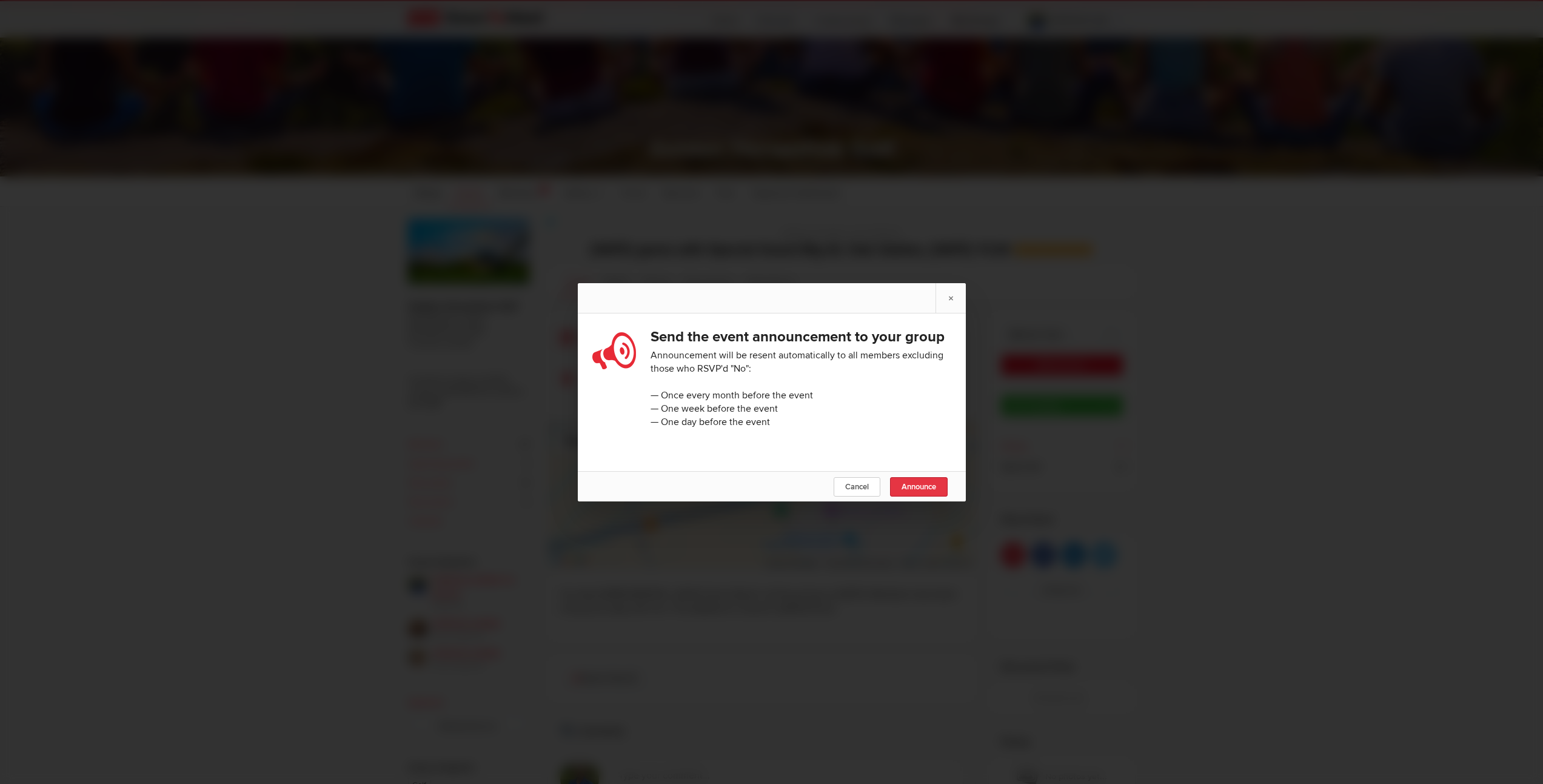
click at [914, 491] on span "Announce" at bounding box center [918, 486] width 35 height 10
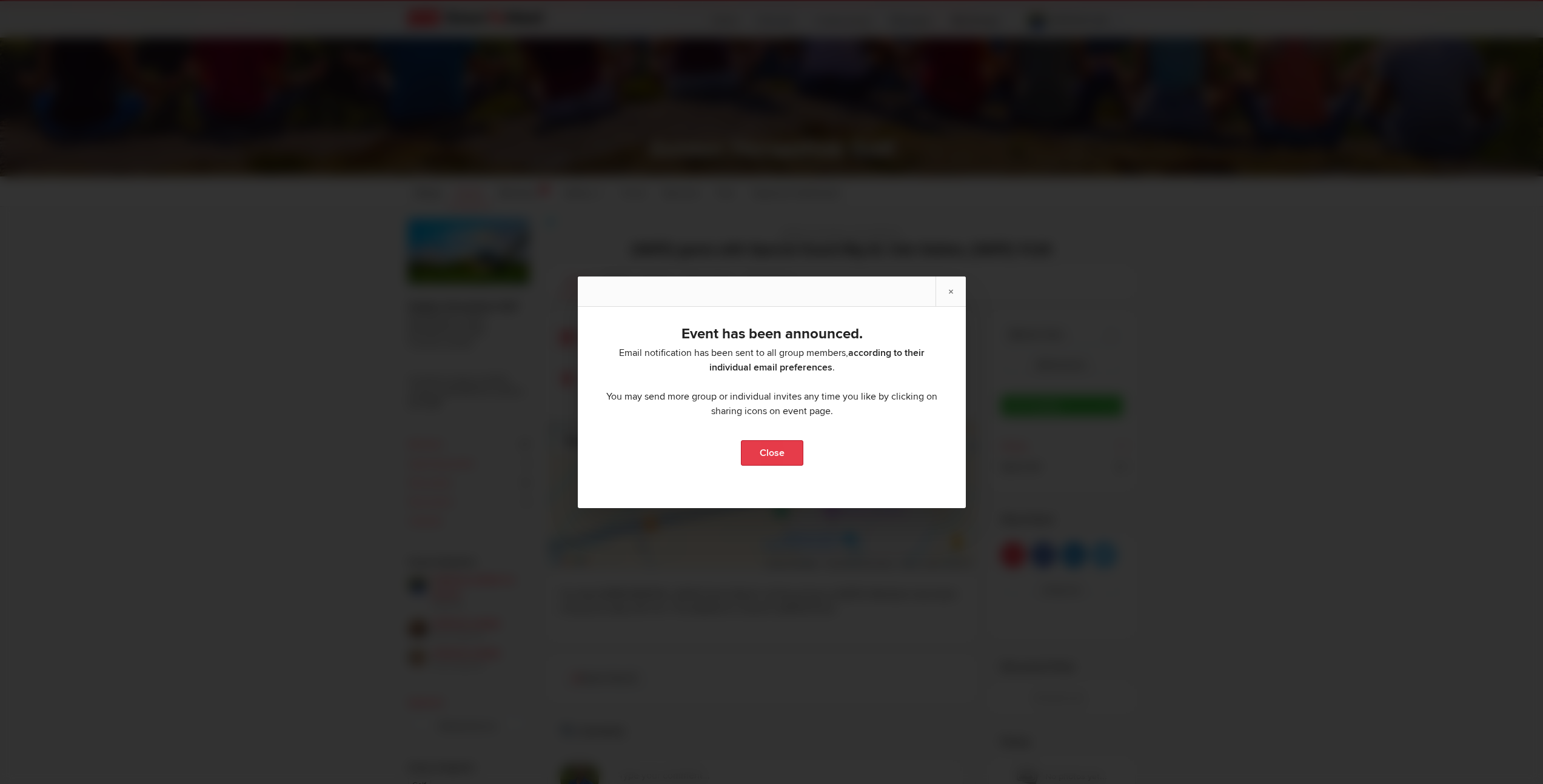
click at [782, 454] on link "Close" at bounding box center [771, 452] width 62 height 26
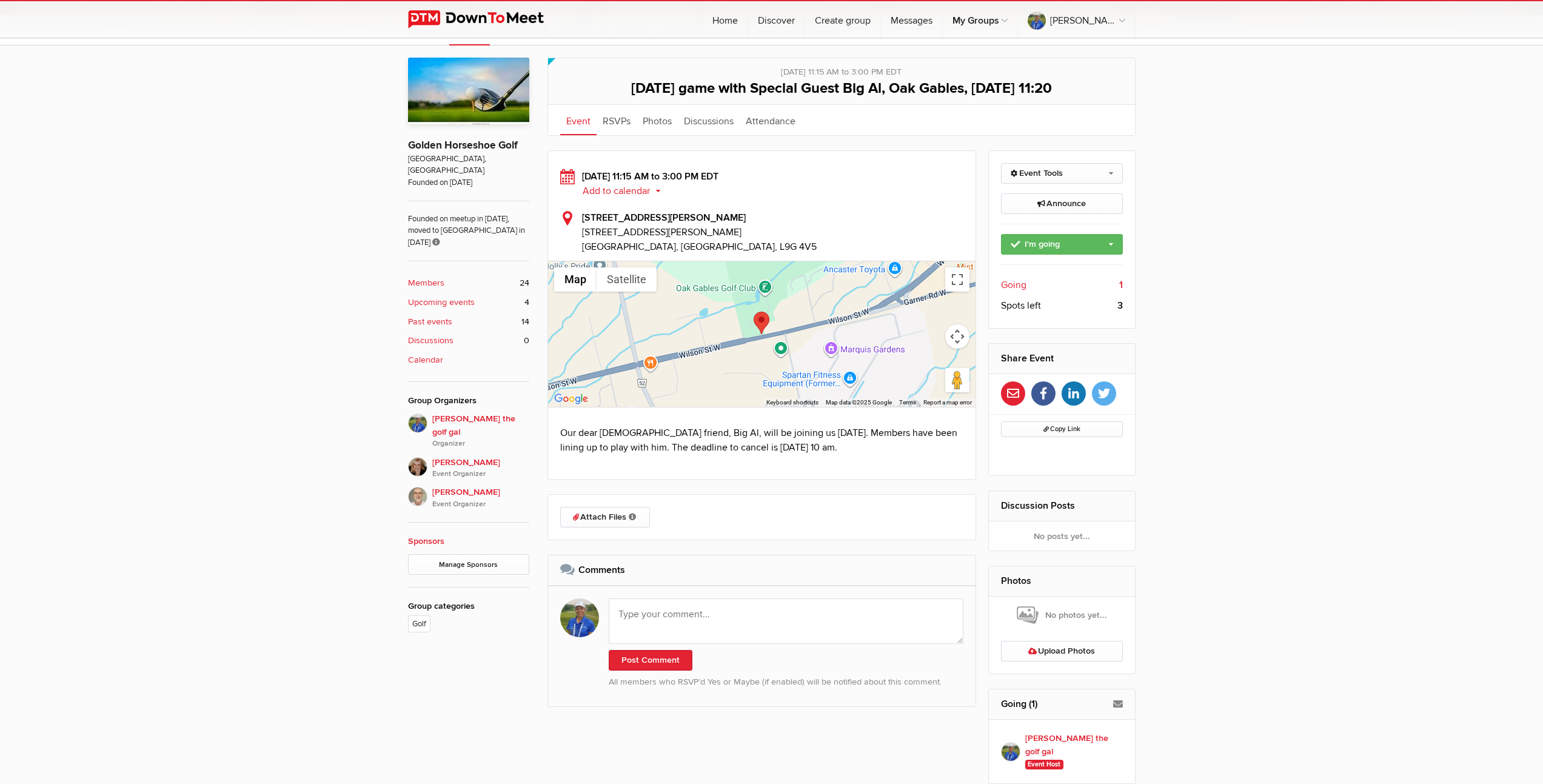
scroll to position [247, 0]
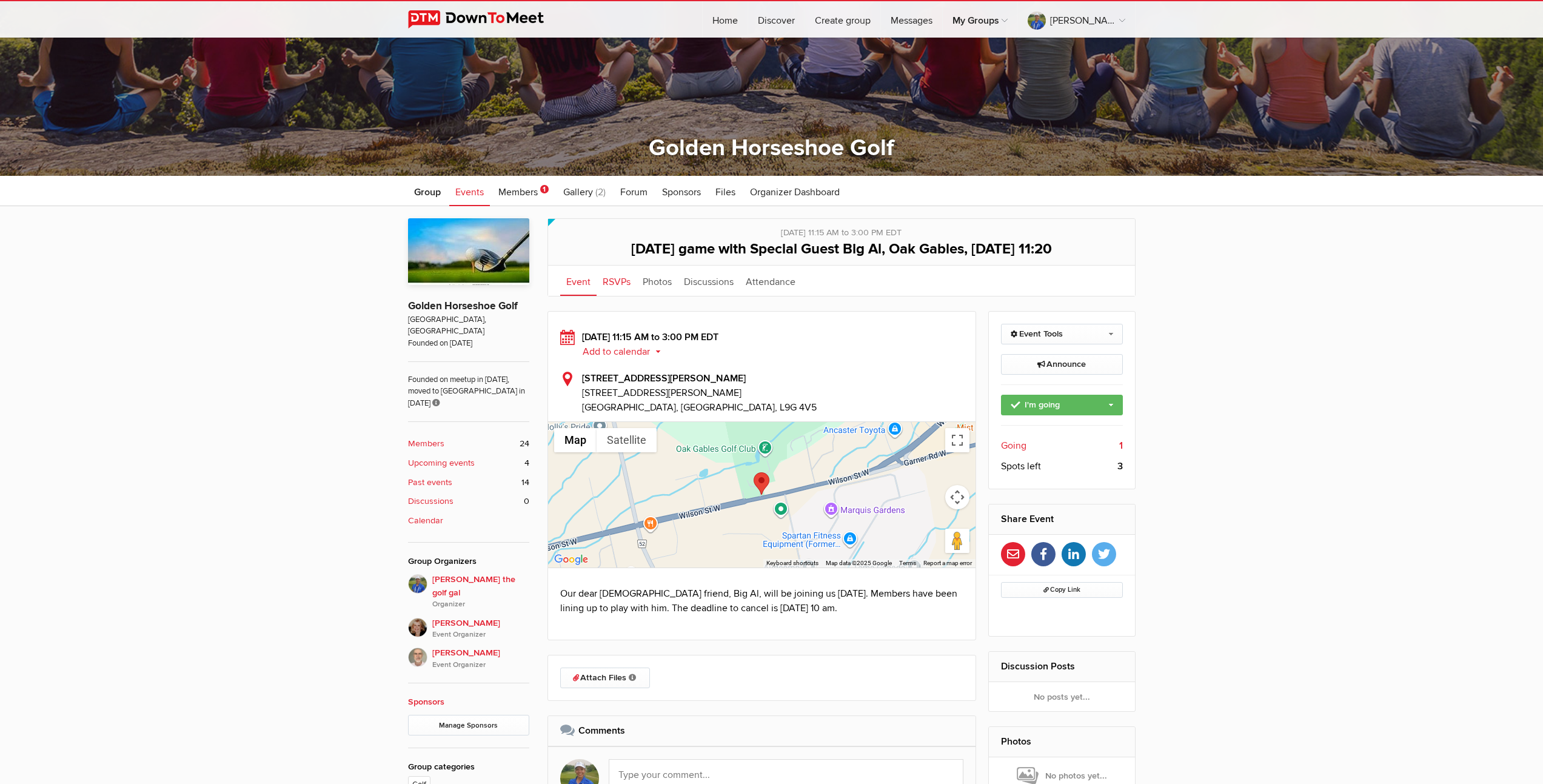
click at [613, 280] on link "RSVPs" at bounding box center [616, 280] width 40 height 30
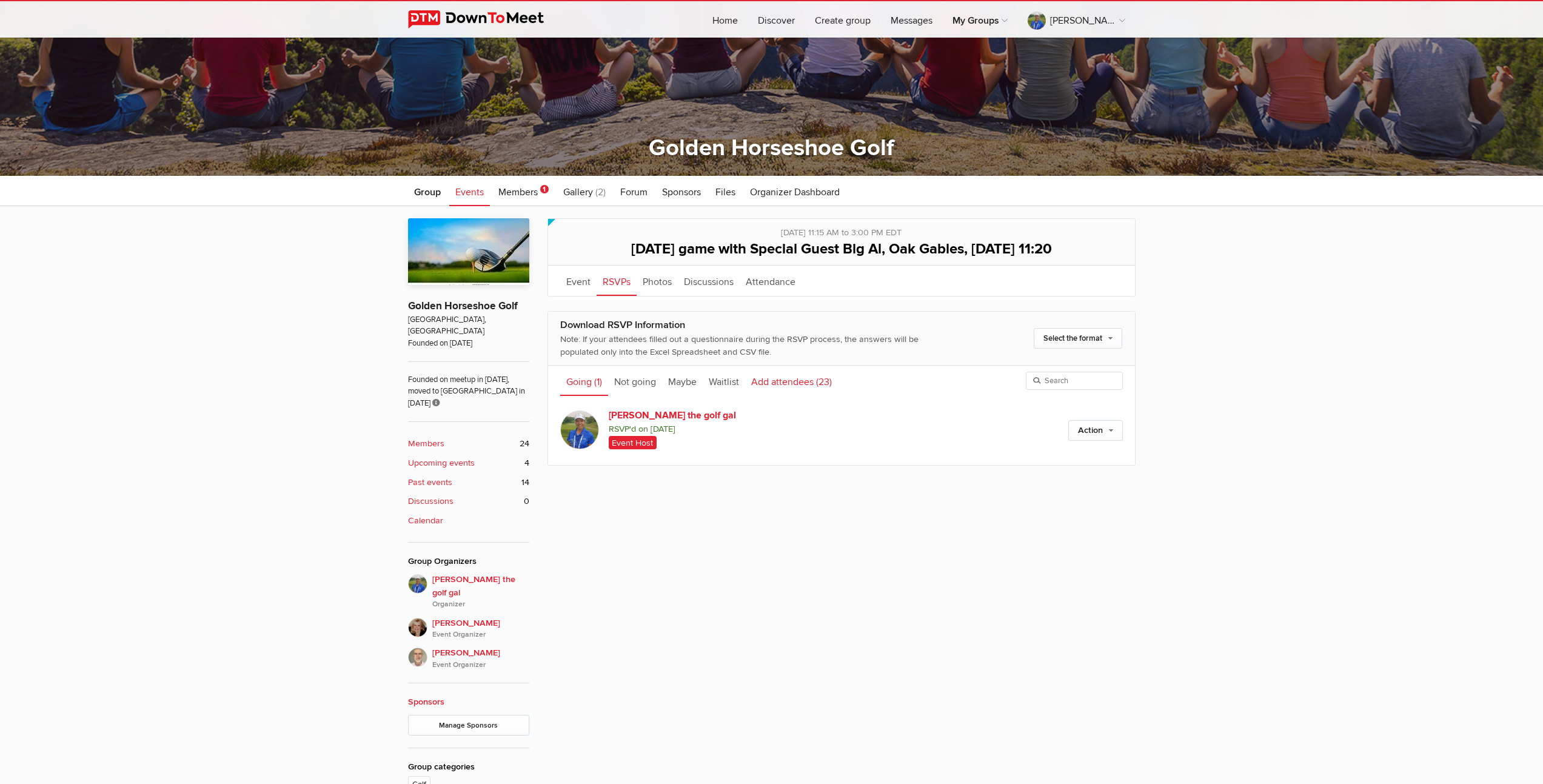
click at [782, 381] on link "Add attendees (23)" at bounding box center [791, 380] width 93 height 30
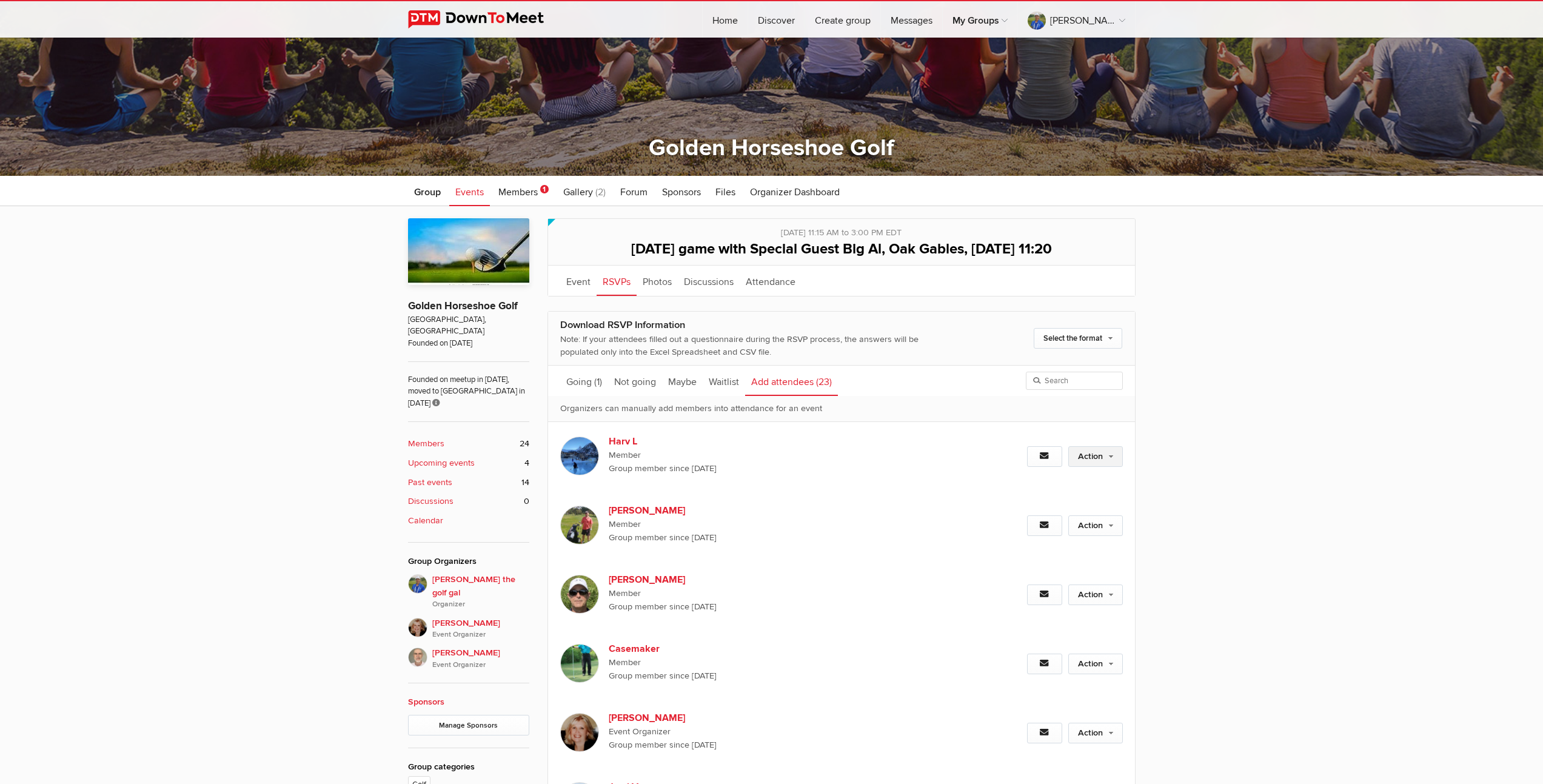
click at [1082, 457] on link "Action" at bounding box center [1095, 456] width 54 height 20
click at [1041, 482] on link "Set as Going" at bounding box center [1056, 482] width 132 height 18
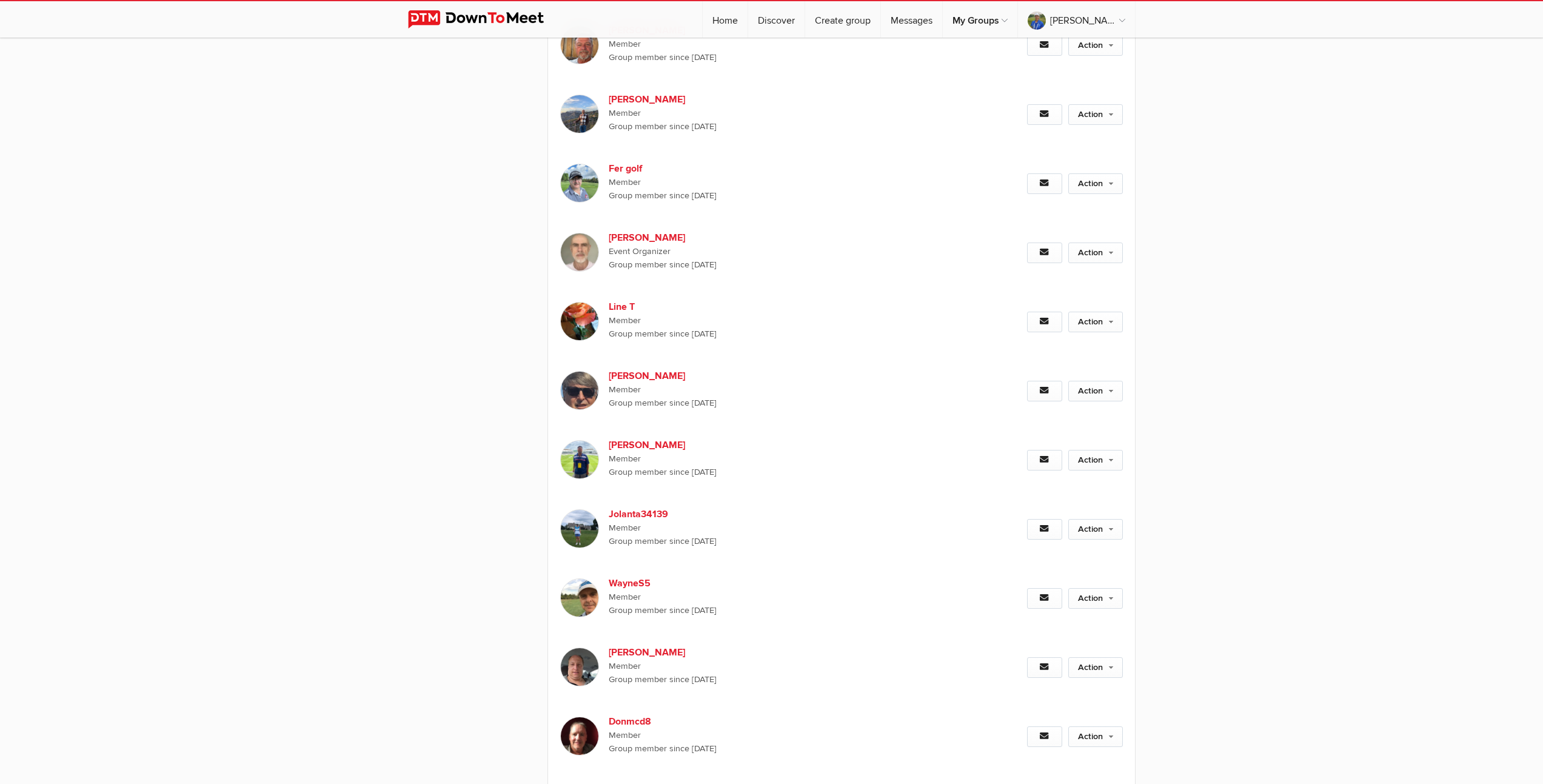
scroll to position [1212, 0]
click at [1091, 663] on link "Action" at bounding box center [1095, 665] width 54 height 20
click at [1036, 694] on link "Set as Going" at bounding box center [1056, 692] width 132 height 18
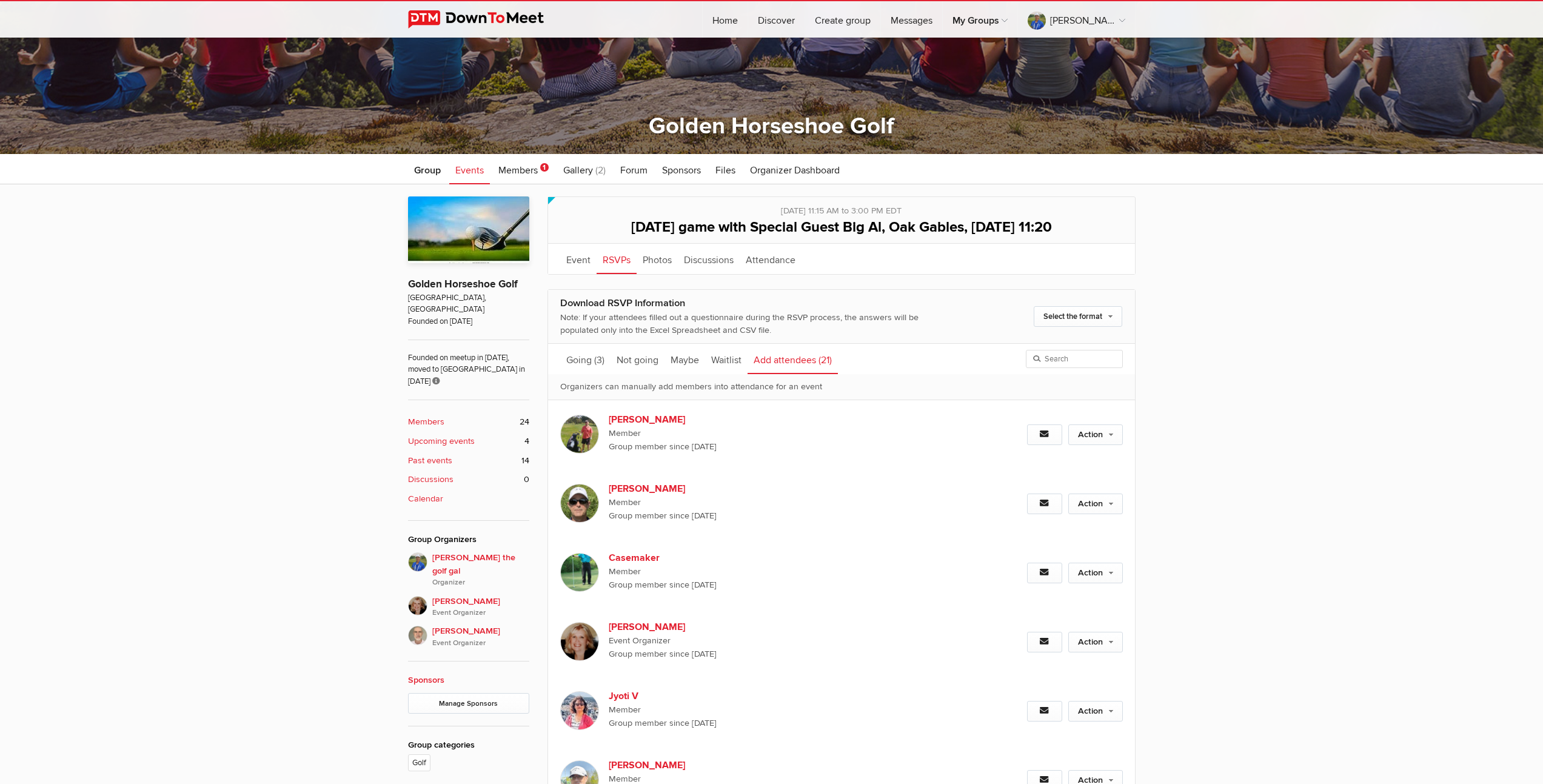
scroll to position [262, 0]
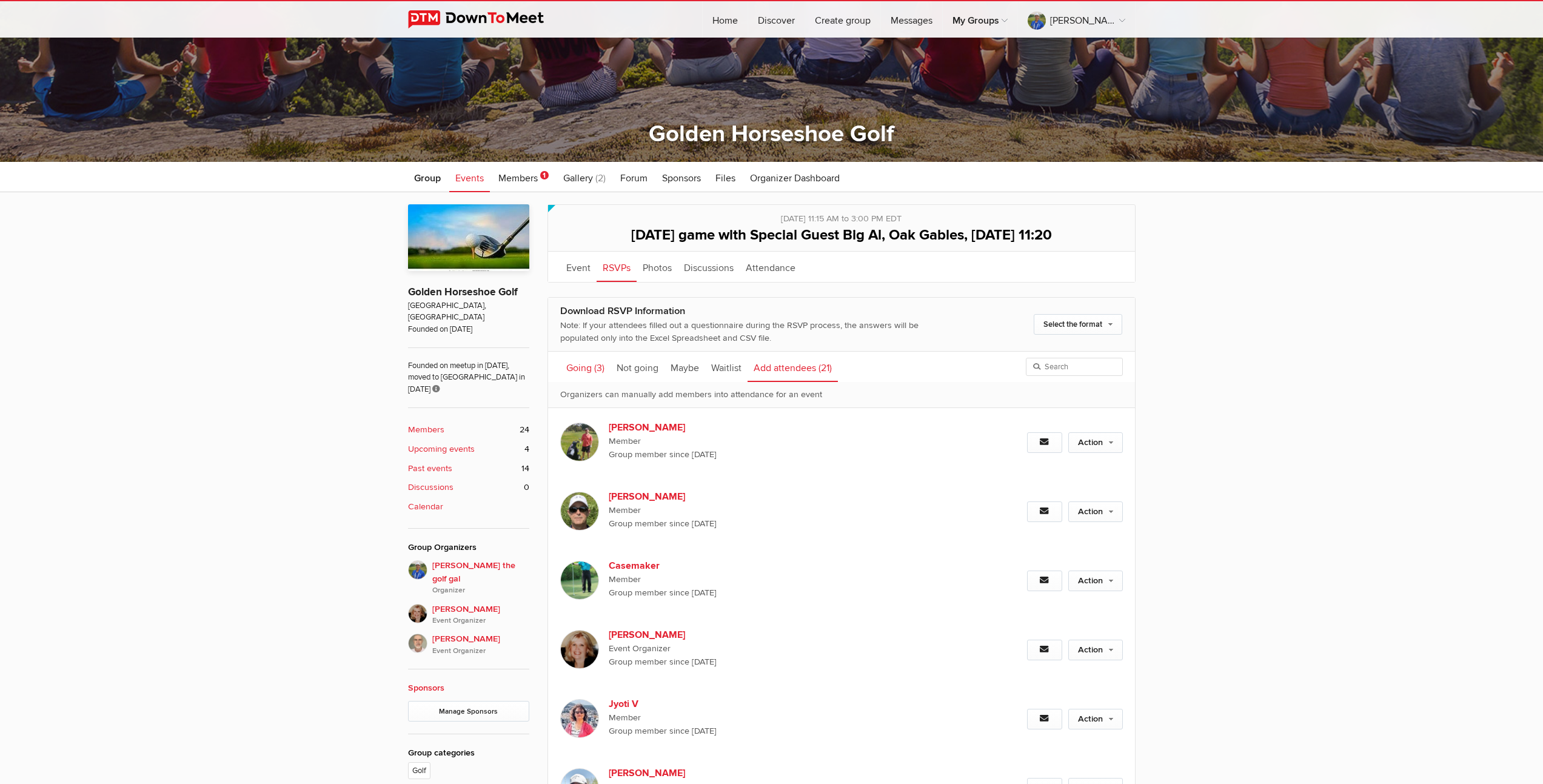
click at [580, 366] on link "Going (3)" at bounding box center [585, 366] width 51 height 30
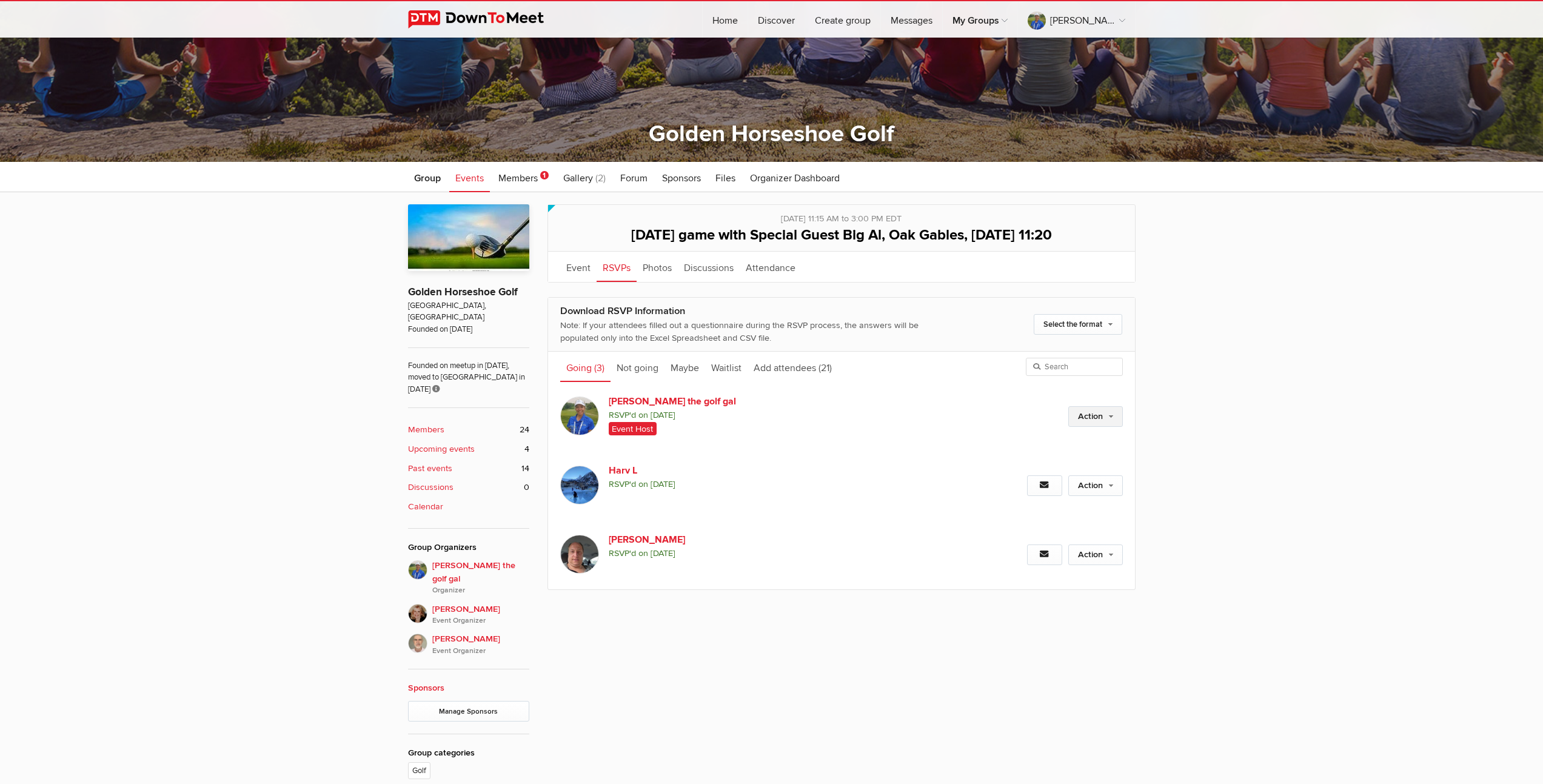
click at [1082, 416] on link "Action" at bounding box center [1095, 416] width 54 height 20
click at [1048, 441] on link "Edit guest count" at bounding box center [1056, 443] width 132 height 18
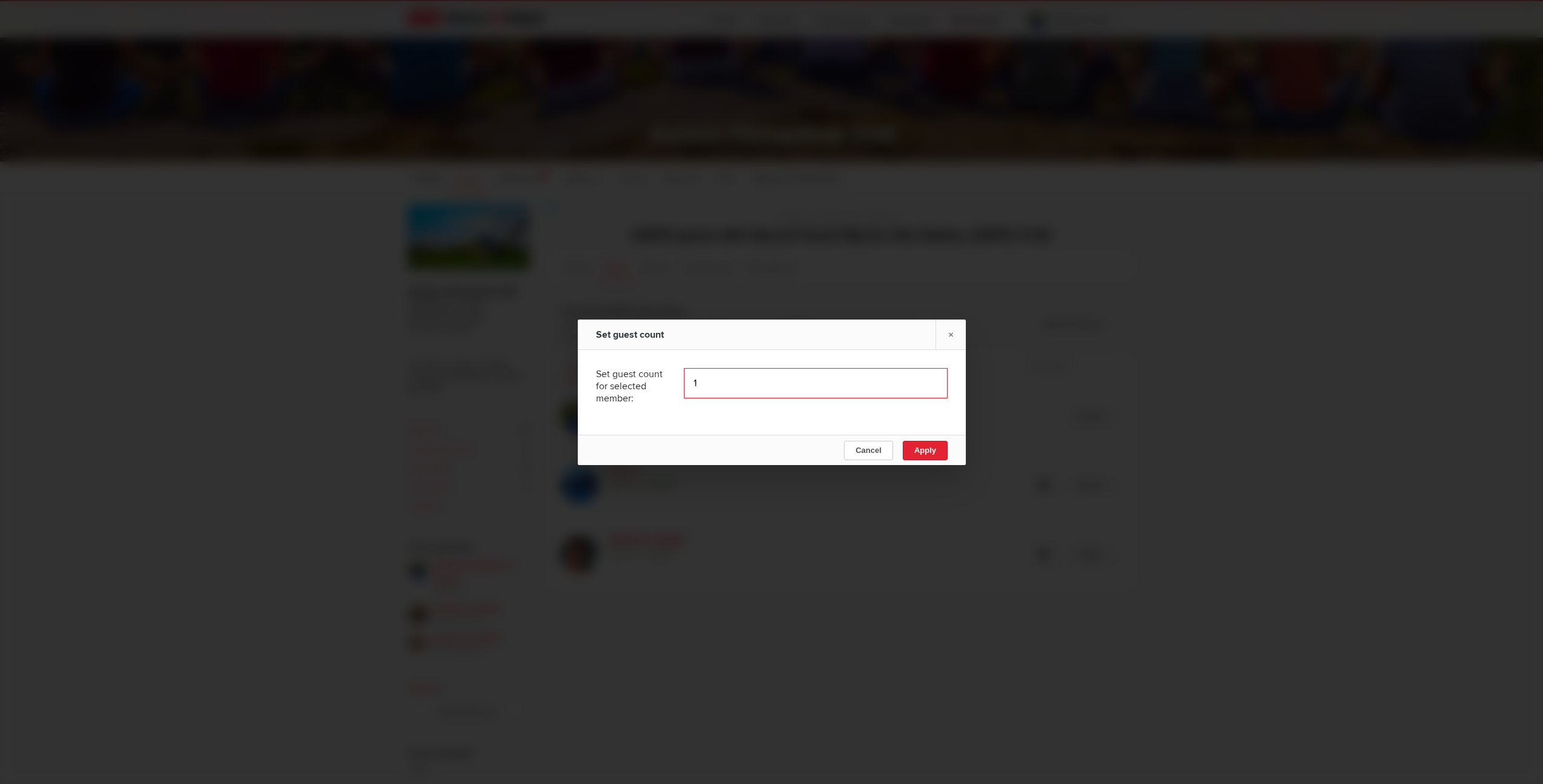
type input "1"
click at [925, 380] on input "1" at bounding box center [815, 383] width 264 height 30
click at [927, 447] on span "Apply" at bounding box center [925, 450] width 22 height 9
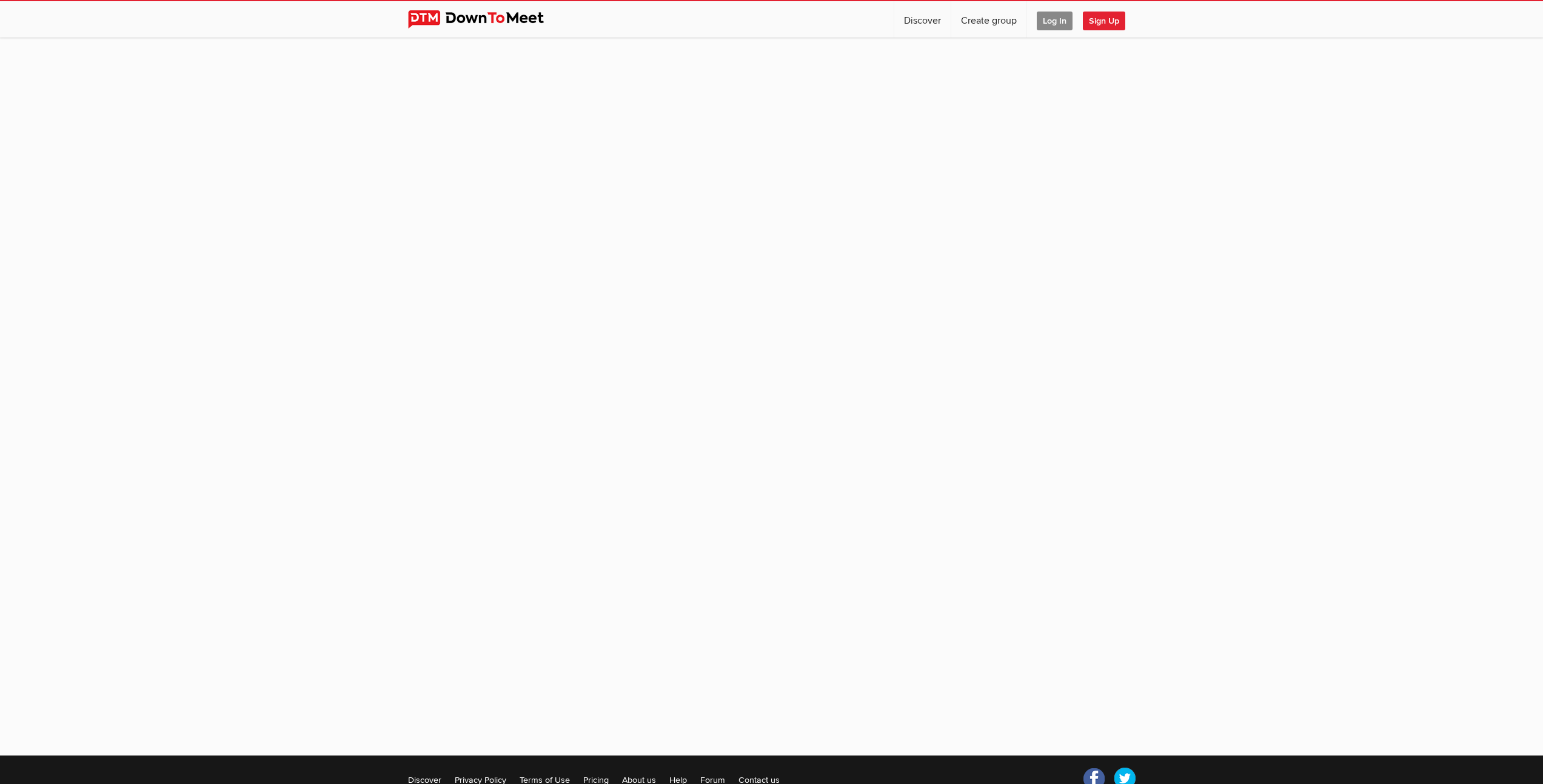
scroll to position [74, 0]
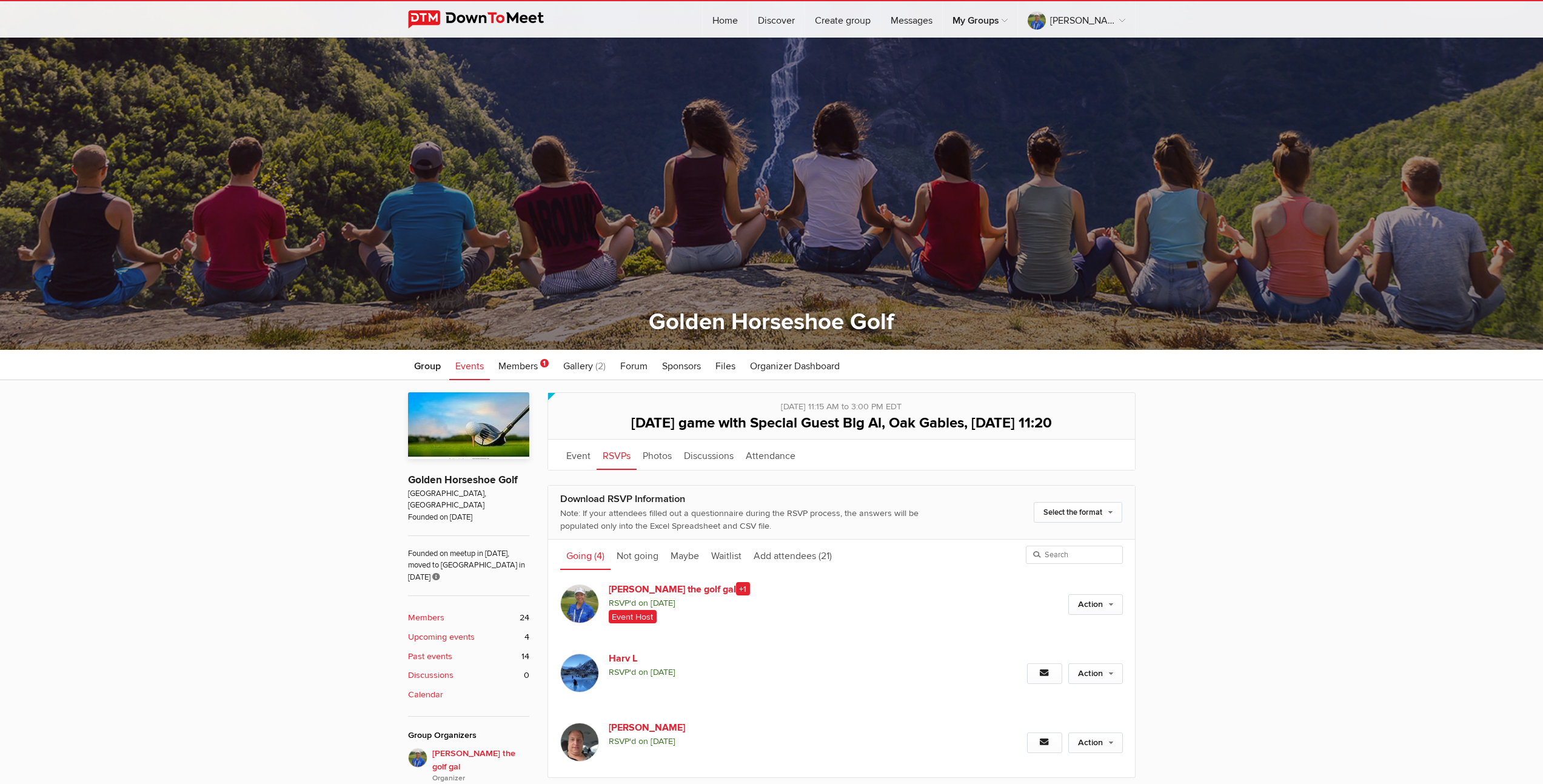
click at [444, 631] on b "Upcoming events" at bounding box center [441, 637] width 67 height 13
